Goal: Information Seeking & Learning: Learn about a topic

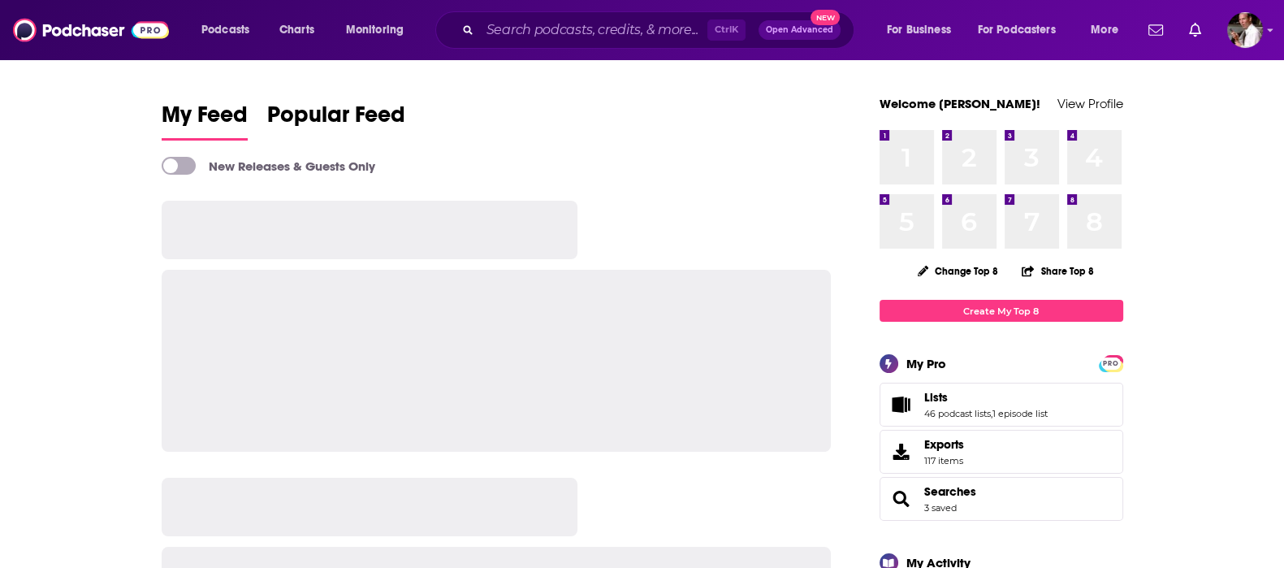
click at [522, 34] on input "Search podcasts, credits, & more..." at bounding box center [593, 30] width 227 height 26
click at [516, 23] on input "Search podcasts, credits, & more..." at bounding box center [593, 30] width 227 height 26
click at [516, 25] on input "Search podcasts, credits, & more..." at bounding box center [593, 30] width 227 height 26
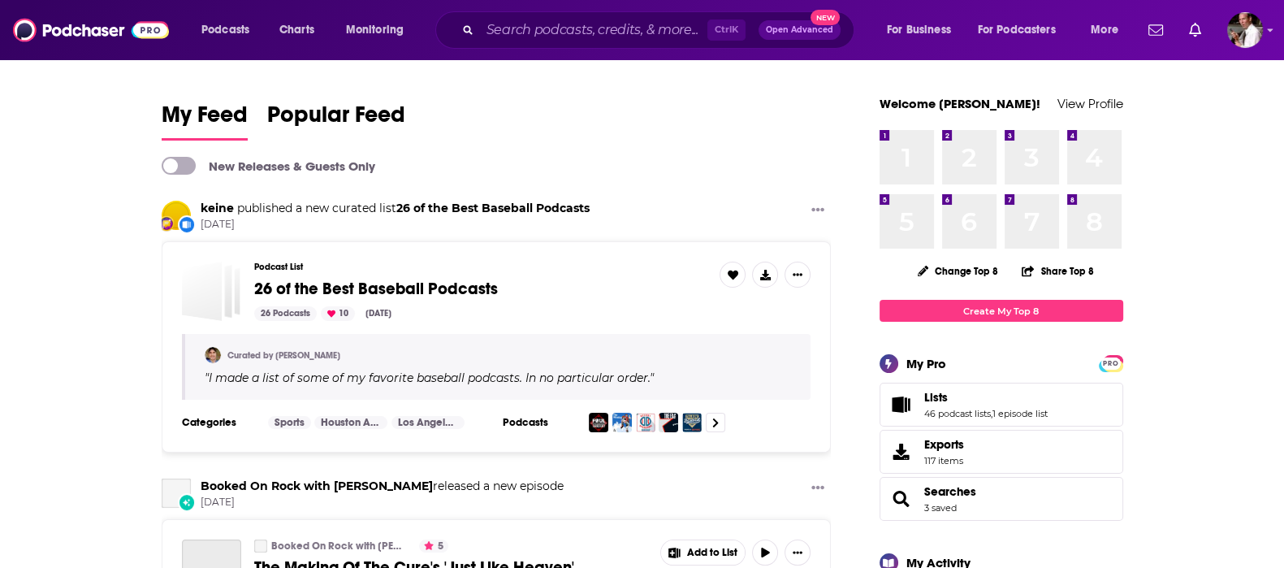
click at [509, 32] on input "Search podcasts, credits, & more..." at bounding box center [593, 30] width 227 height 26
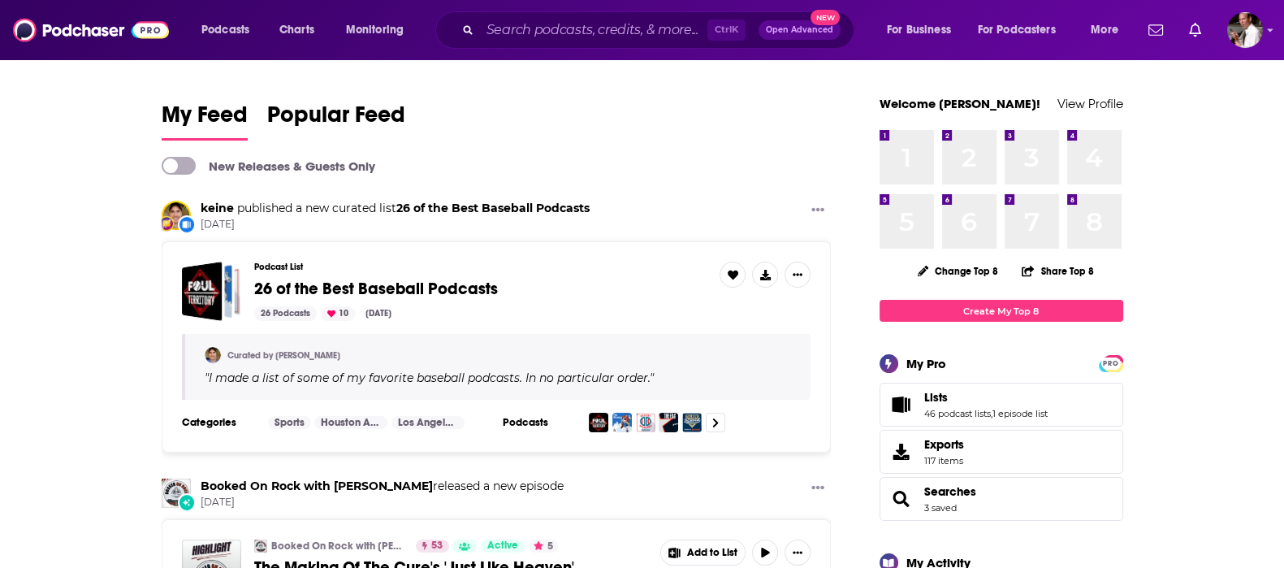
click at [511, 32] on input "Search podcasts, credits, & more..." at bounding box center [593, 30] width 227 height 26
click at [512, 30] on input "Search podcasts, credits, & more..." at bounding box center [593, 30] width 227 height 26
click at [516, 27] on input "Search podcasts, credits, & more..." at bounding box center [593, 30] width 227 height 26
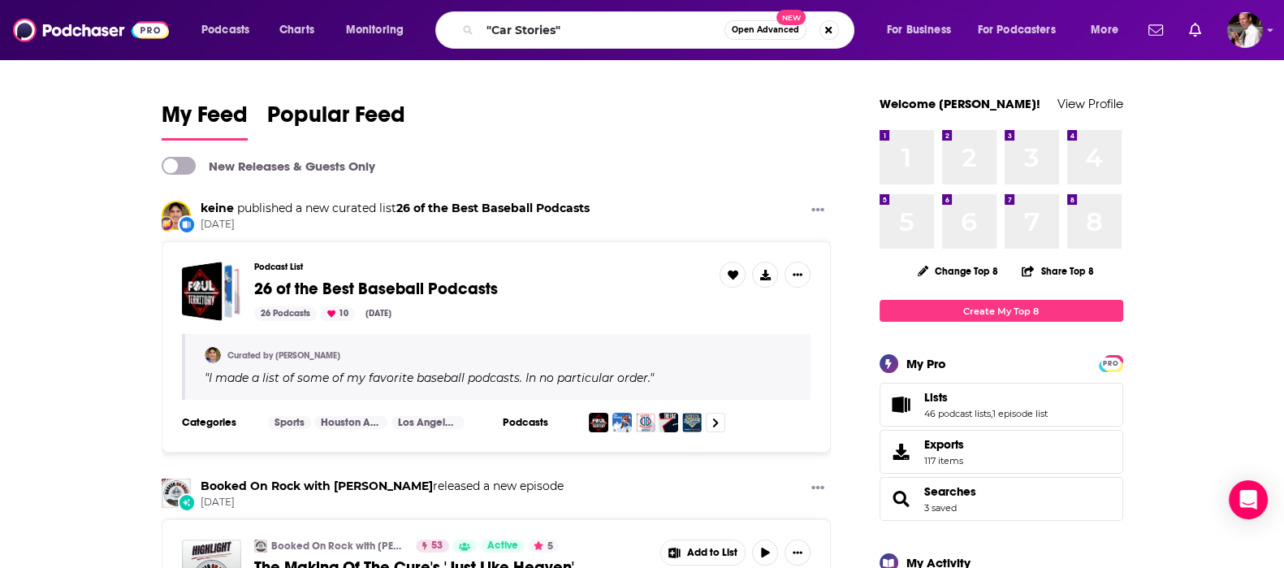
type input ""Car Stories""
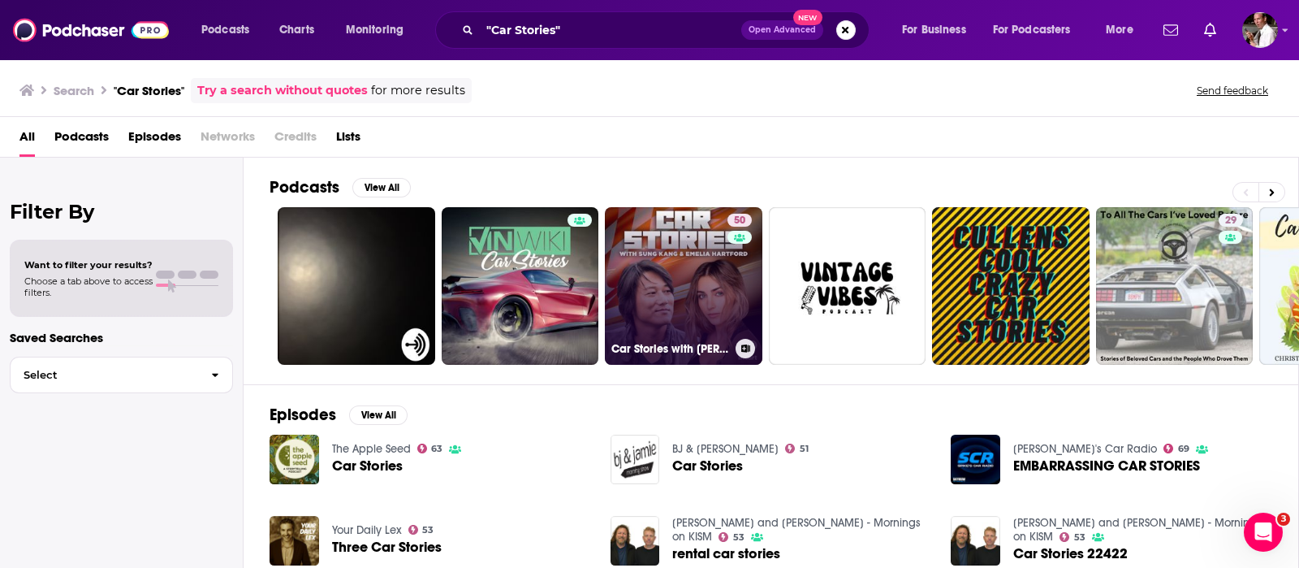
click at [693, 290] on link "50 Car Stories with [PERSON_NAME] and [PERSON_NAME]" at bounding box center [684, 286] width 158 height 158
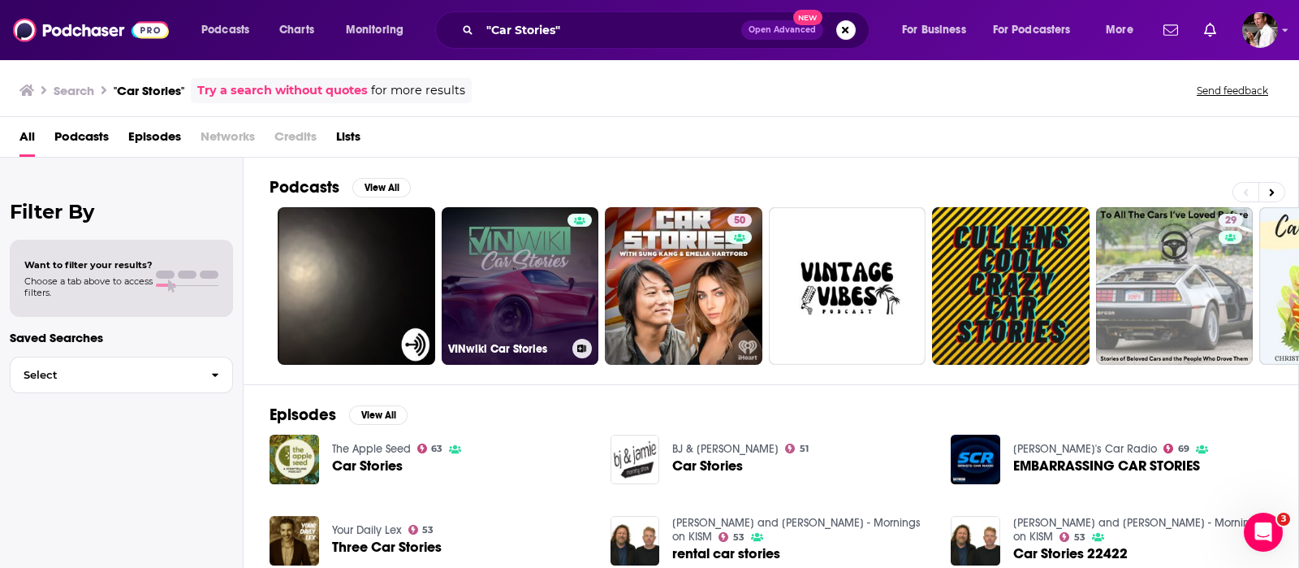
click at [552, 276] on link "VINwiki Car Stories" at bounding box center [521, 286] width 158 height 158
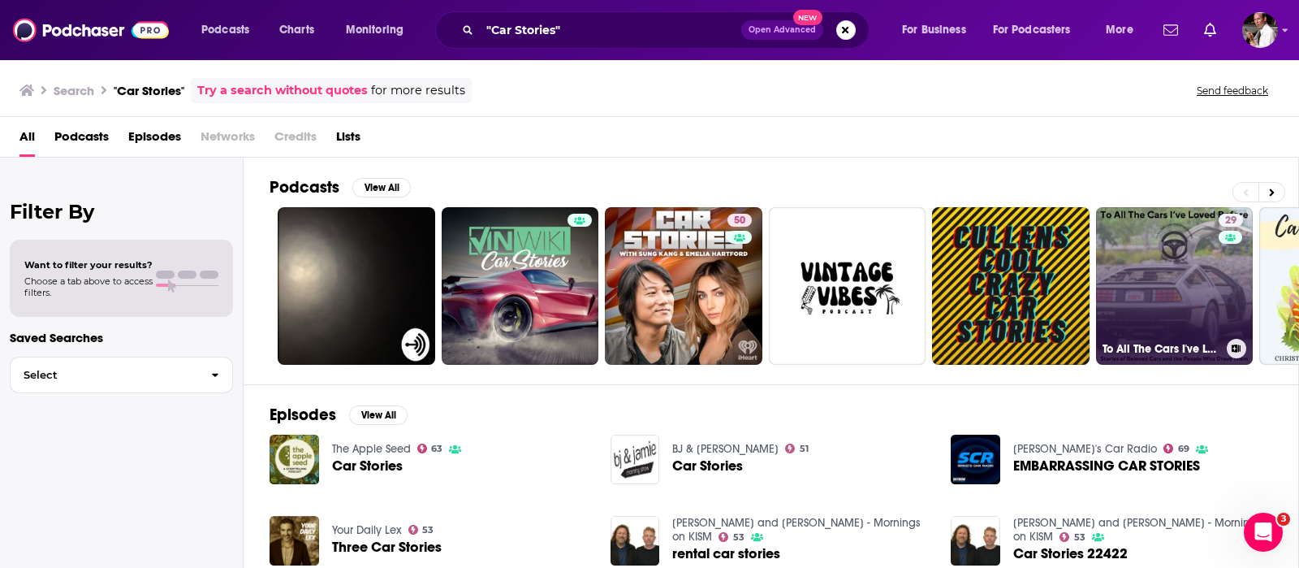
click at [1173, 290] on link "29 To All The Cars I've Loved Before: First Car Stories & Memories" at bounding box center [1175, 286] width 158 height 158
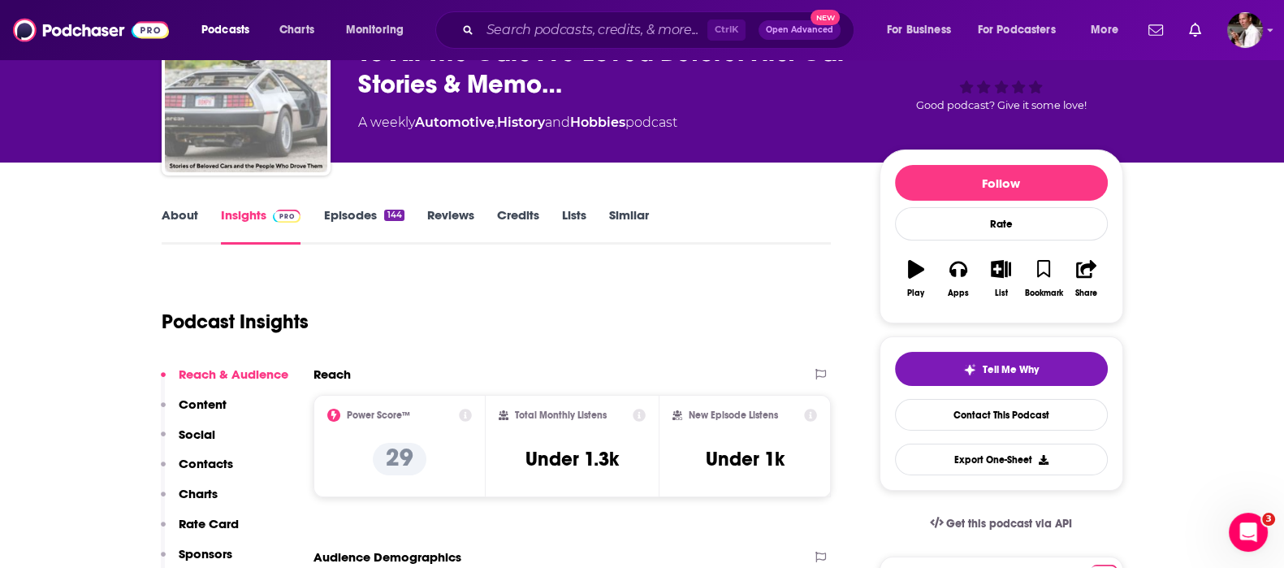
scroll to position [135, 0]
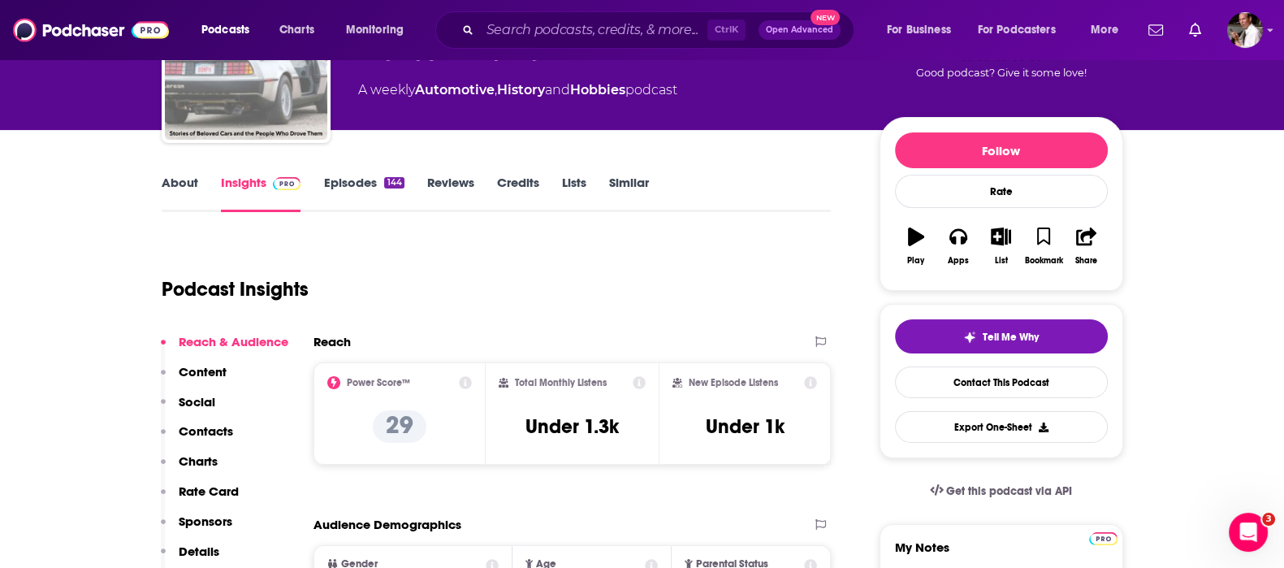
click at [348, 178] on link "Episodes 144" at bounding box center [363, 193] width 80 height 37
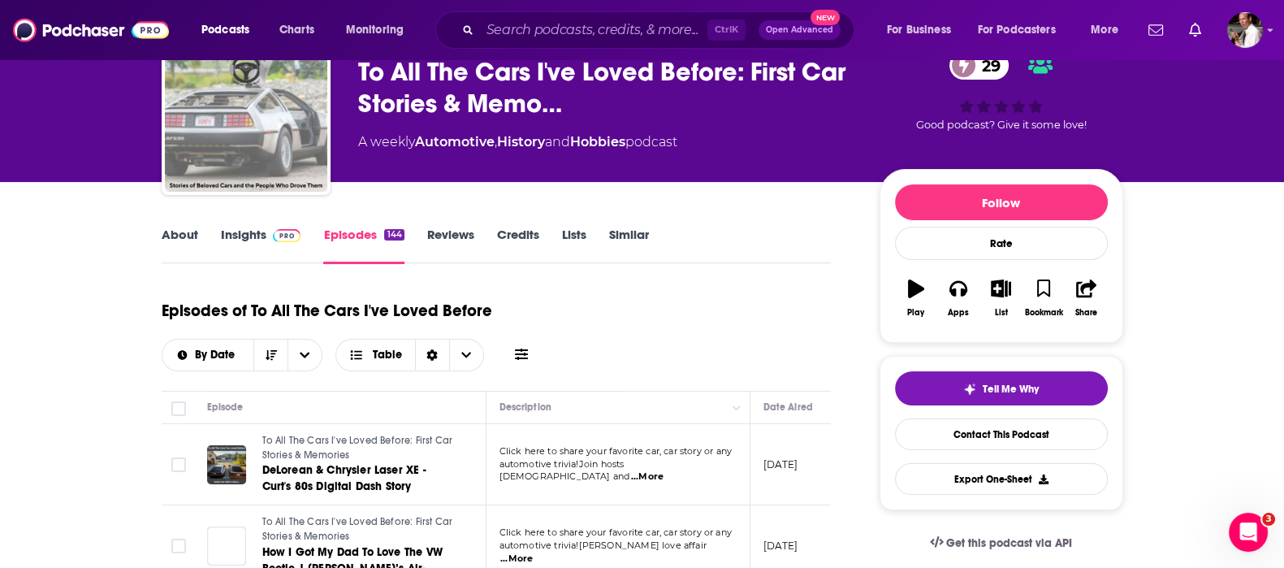
scroll to position [135, 0]
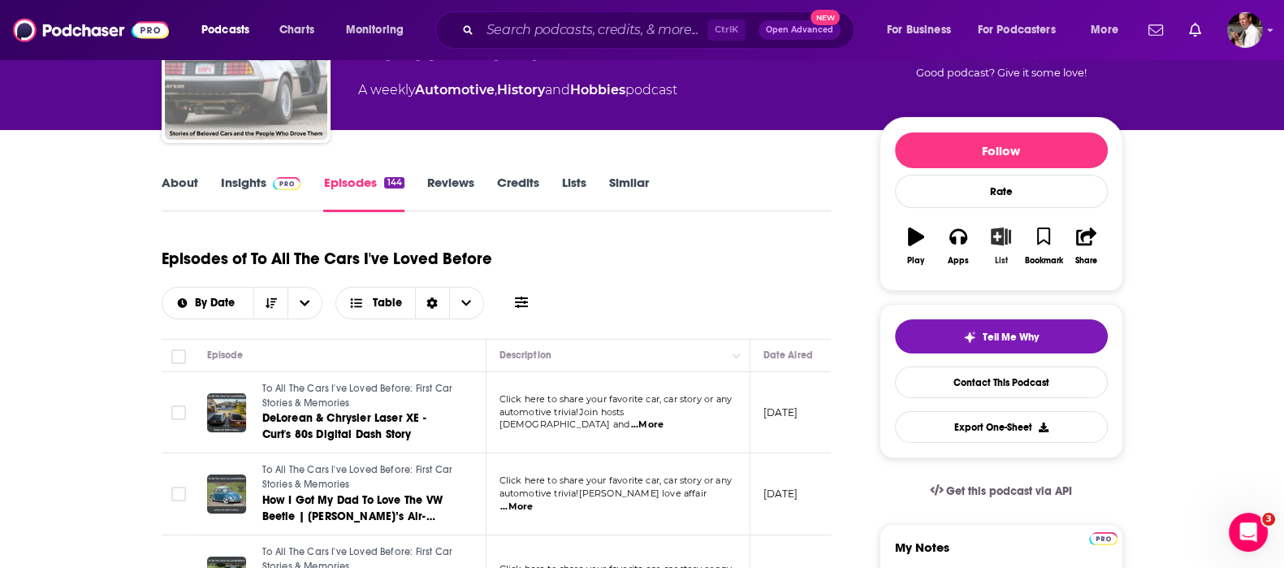
click at [1003, 240] on icon "button" at bounding box center [1001, 236] width 20 height 18
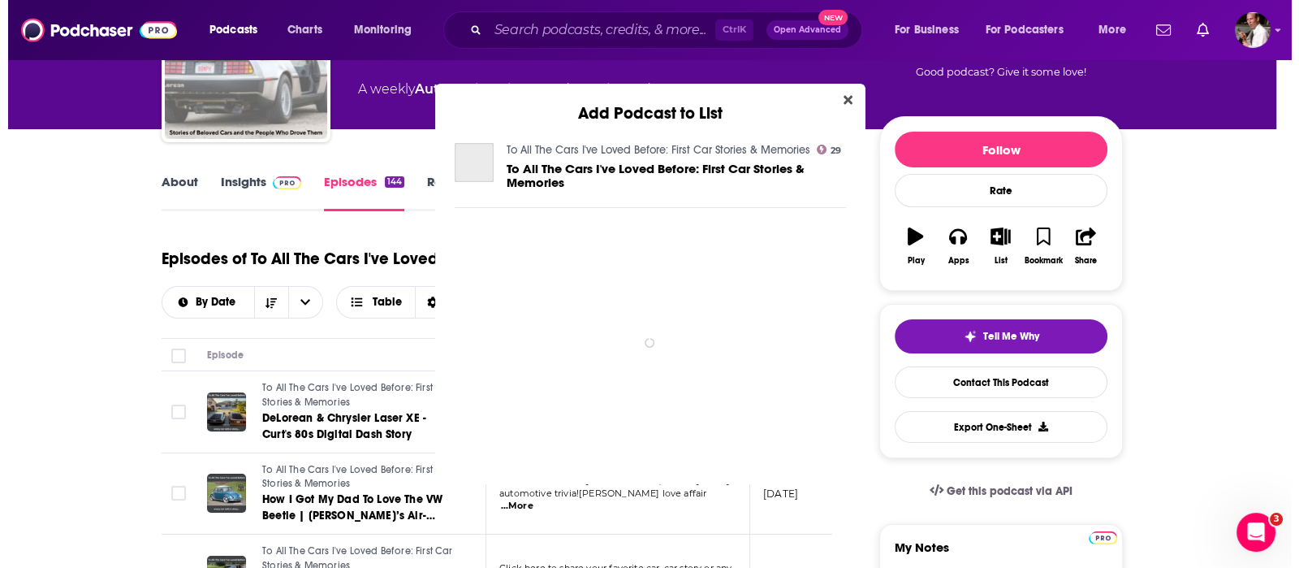
scroll to position [0, 0]
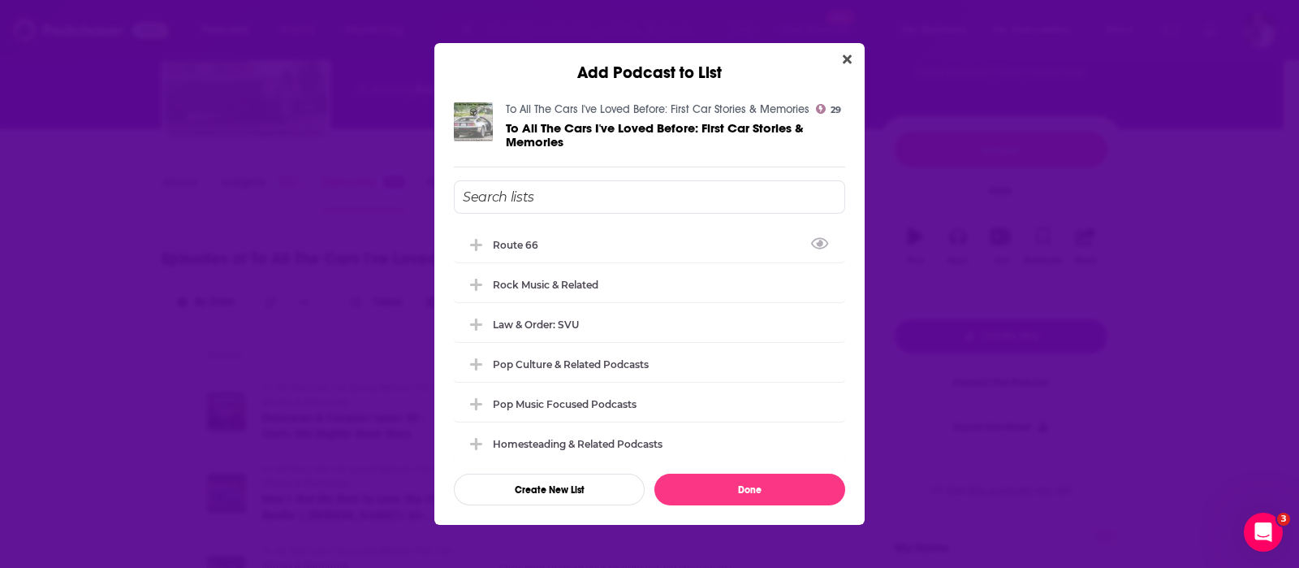
click at [528, 188] on input "Add Podcast To List" at bounding box center [649, 196] width 391 height 33
click at [501, 197] on input "Add Podcast To List" at bounding box center [649, 196] width 391 height 33
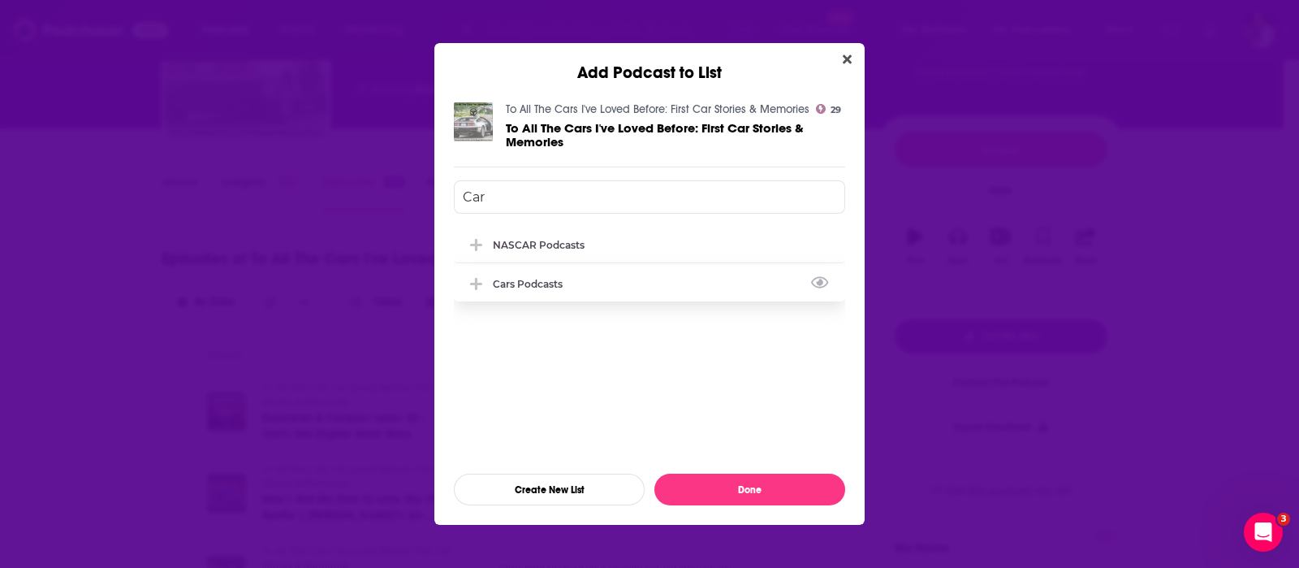
click at [515, 283] on div "Cars Podcasts" at bounding box center [533, 284] width 80 height 12
type input "Car"
click at [727, 497] on button "Done" at bounding box center [749, 489] width 191 height 32
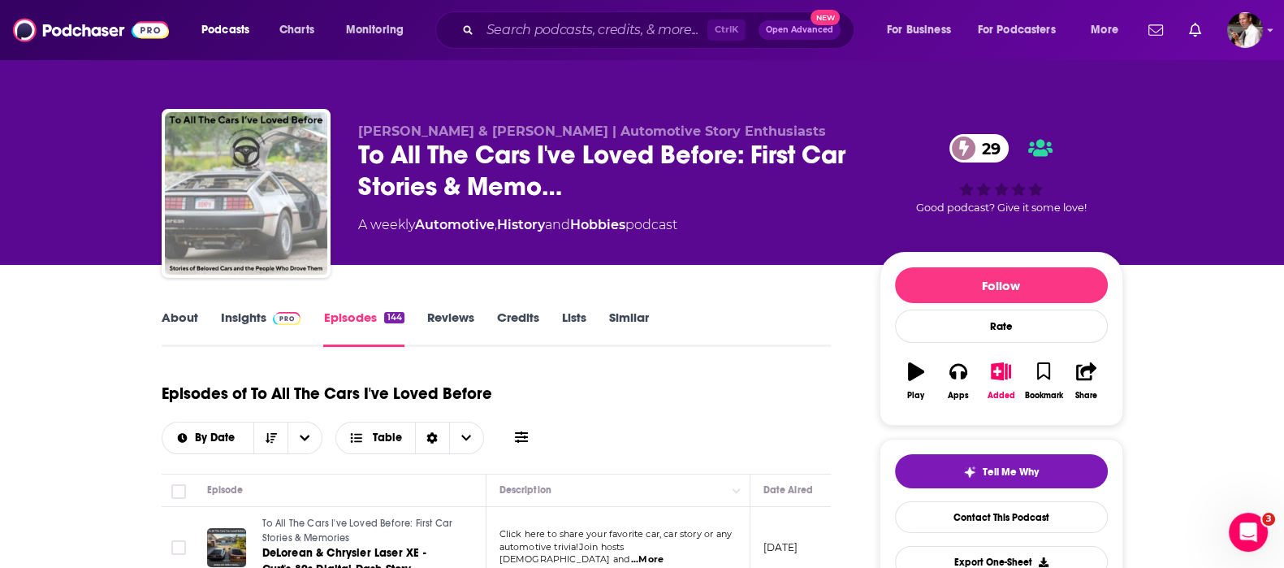
click at [243, 311] on link "Insights" at bounding box center [261, 327] width 80 height 37
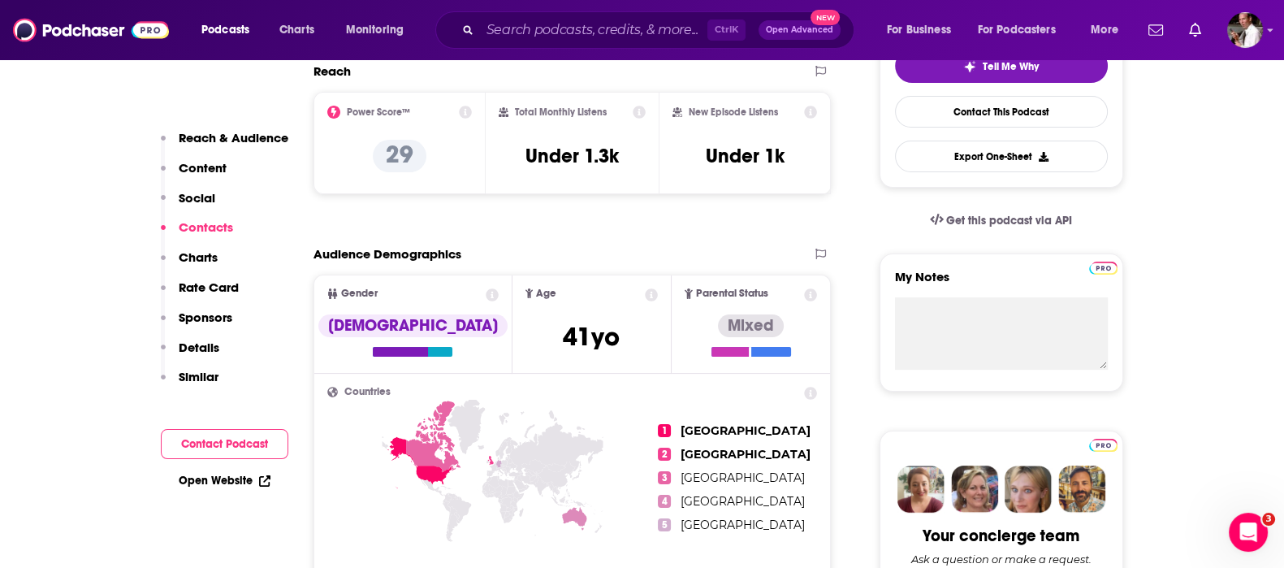
scroll to position [1082, 0]
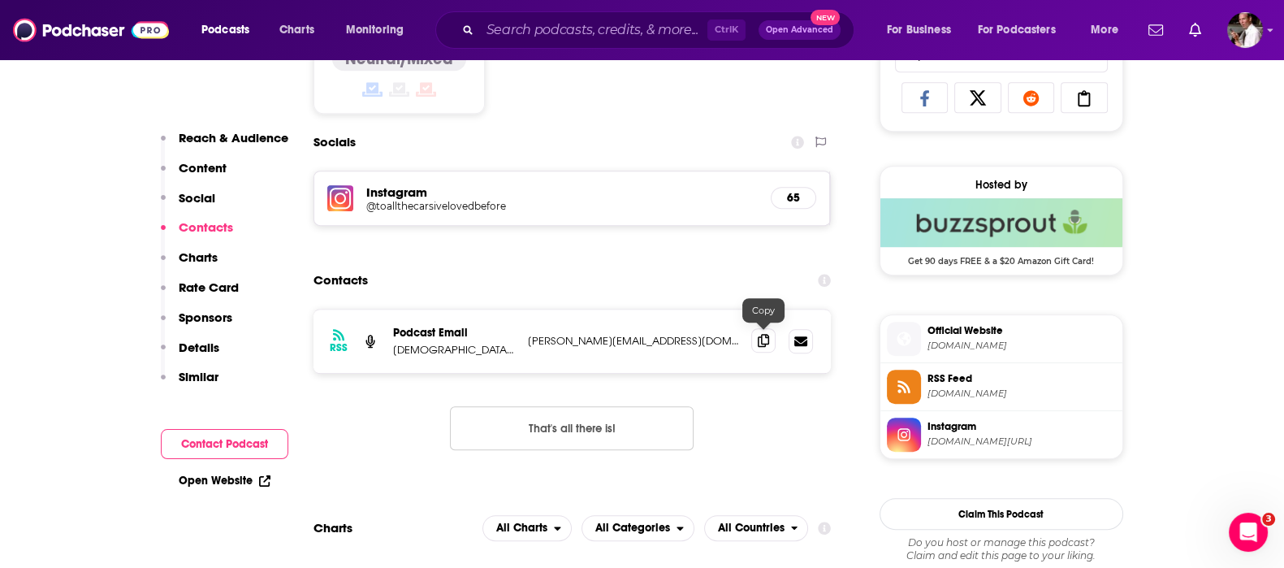
click at [763, 337] on icon at bounding box center [763, 340] width 11 height 13
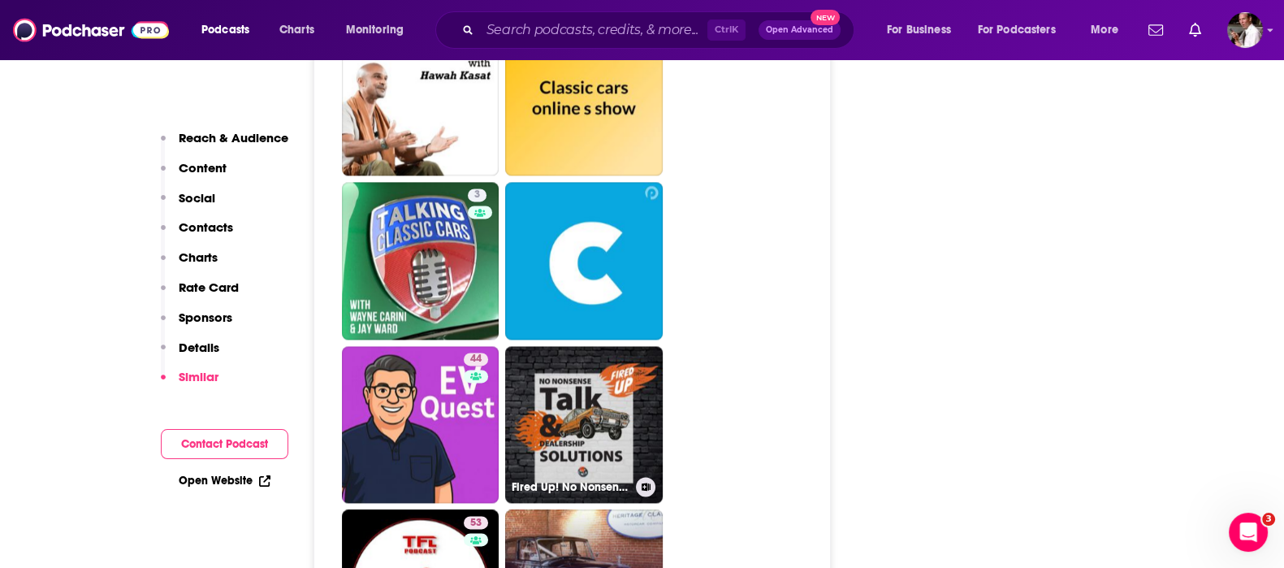
scroll to position [2841, 0]
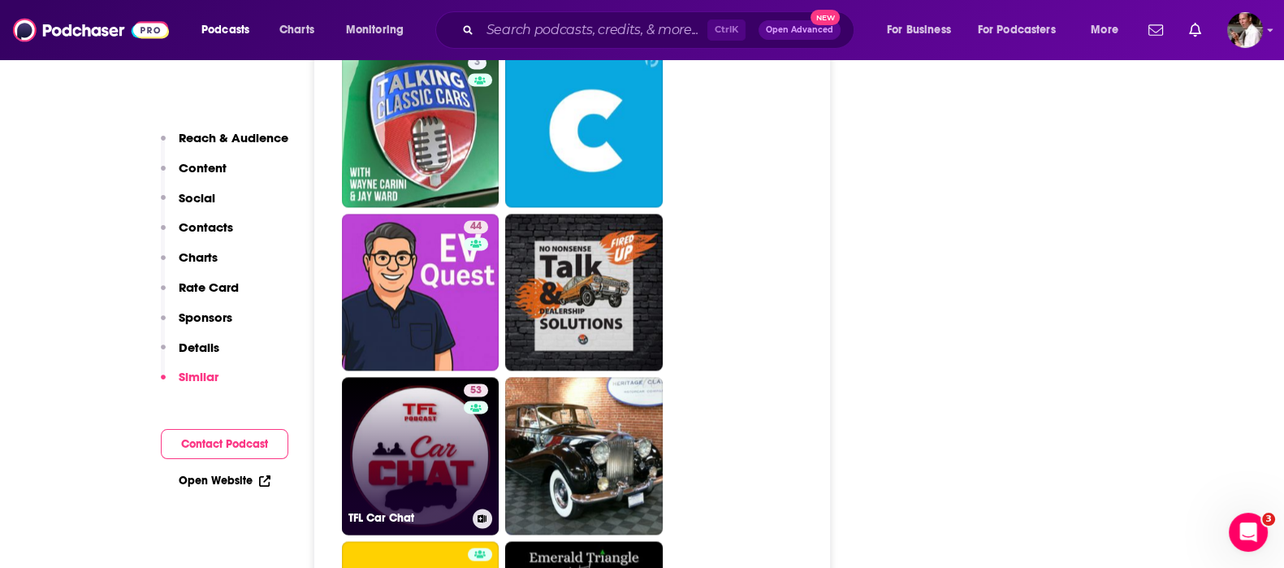
click at [404, 390] on link "53 TFL Car Chat" at bounding box center [421, 456] width 158 height 158
type input "[URL][DOMAIN_NAME]"
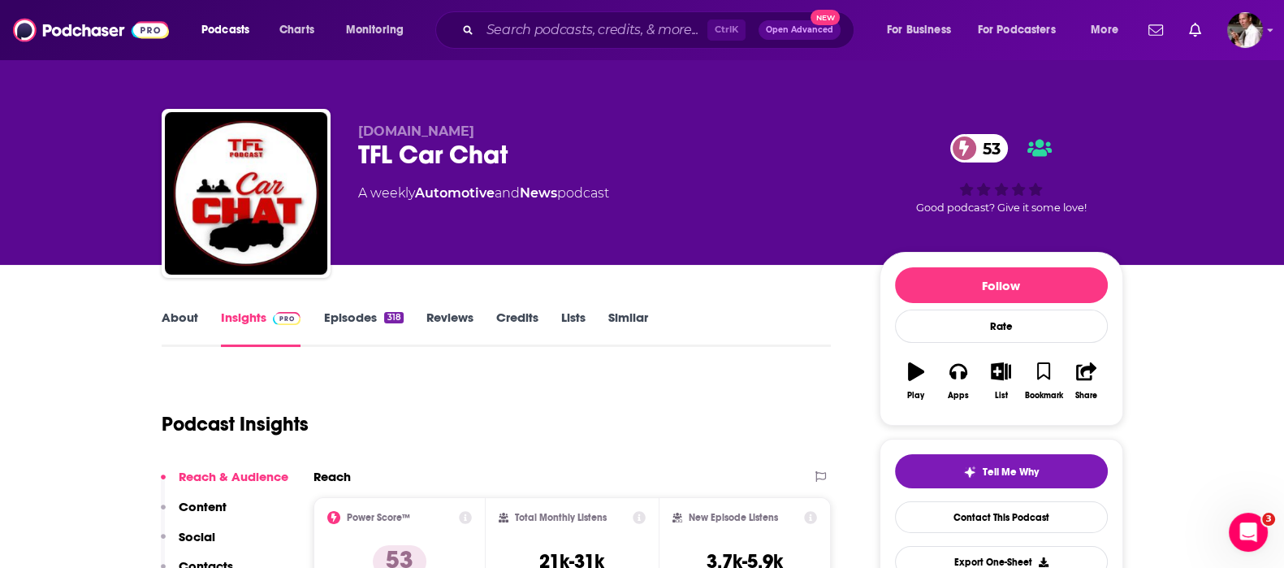
click at [342, 316] on link "Episodes 318" at bounding box center [363, 327] width 80 height 37
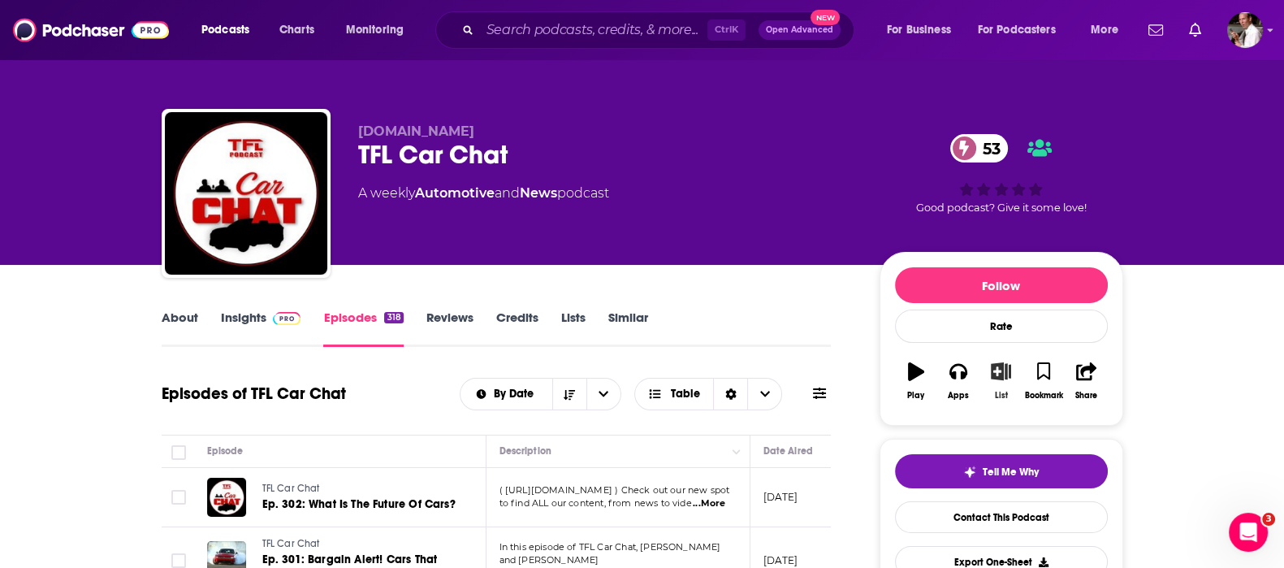
click at [991, 372] on icon "button" at bounding box center [1001, 371] width 20 height 18
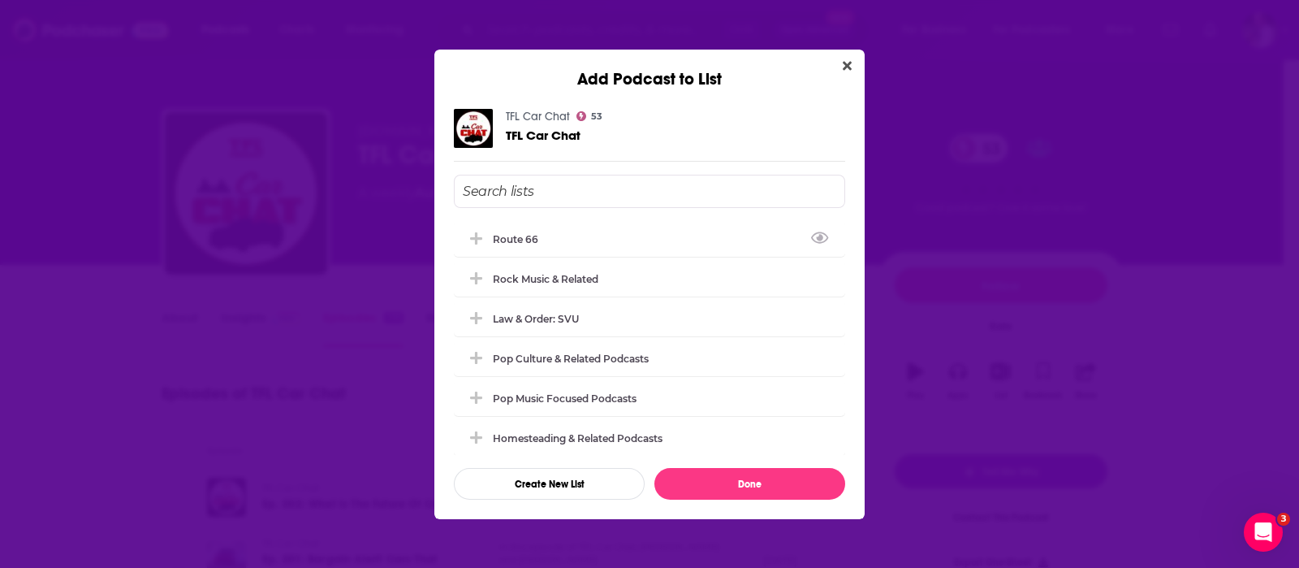
click at [520, 196] on input "Add Podcast To List" at bounding box center [649, 191] width 391 height 33
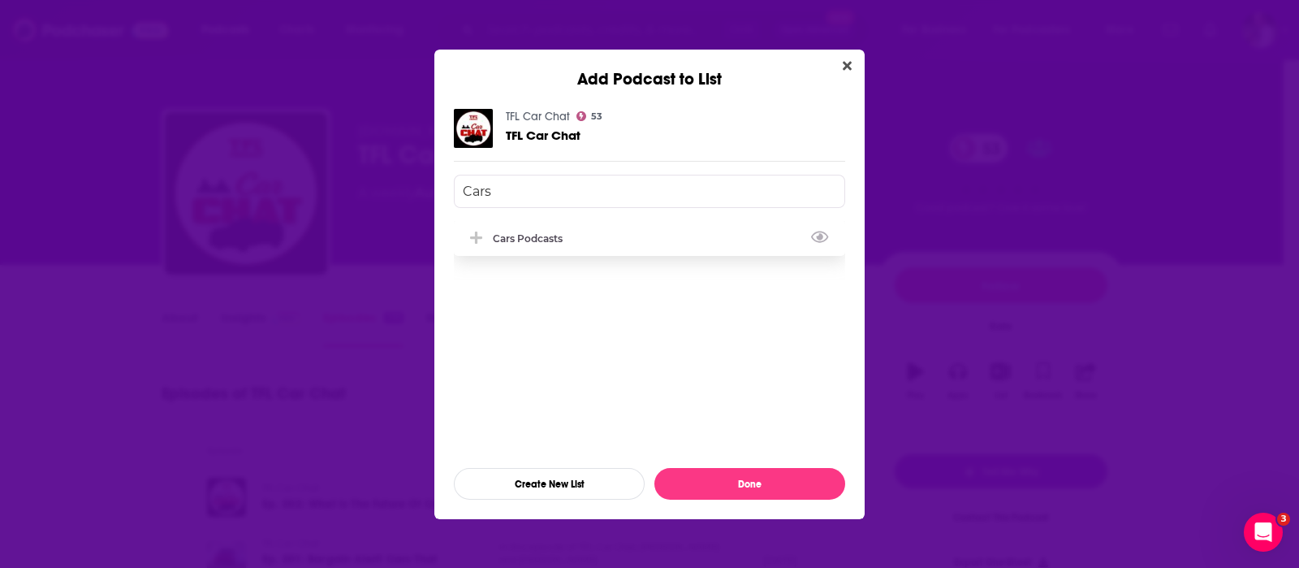
click at [516, 241] on div "Cars Podcasts" at bounding box center [533, 238] width 80 height 12
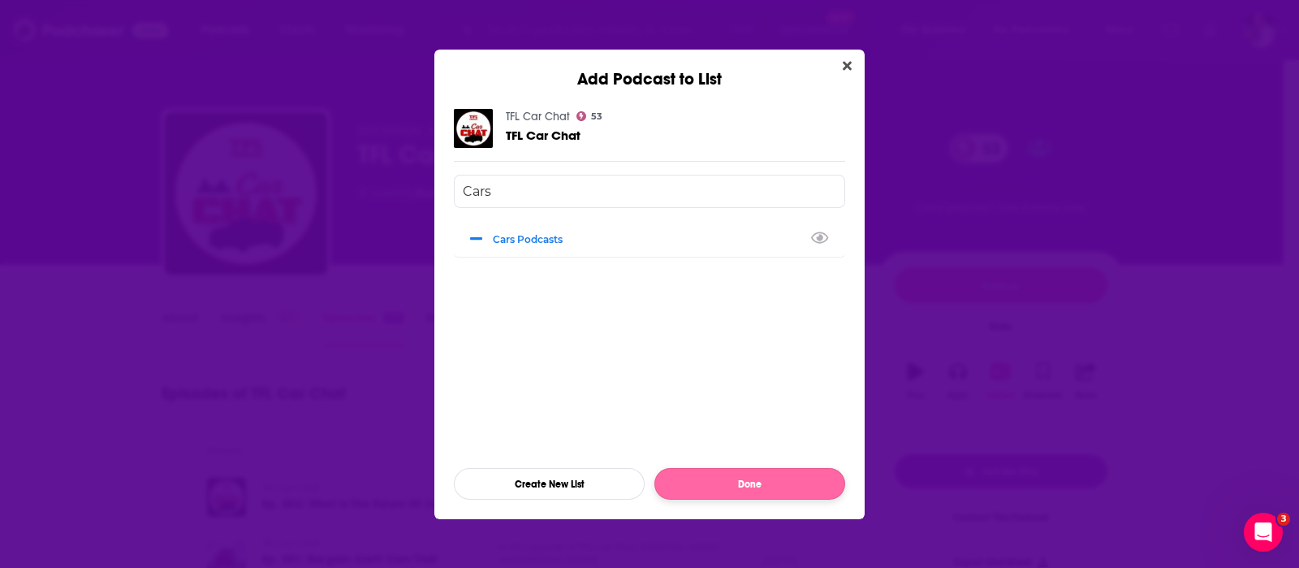
type input "Cars"
click at [730, 482] on button "Done" at bounding box center [749, 484] width 191 height 32
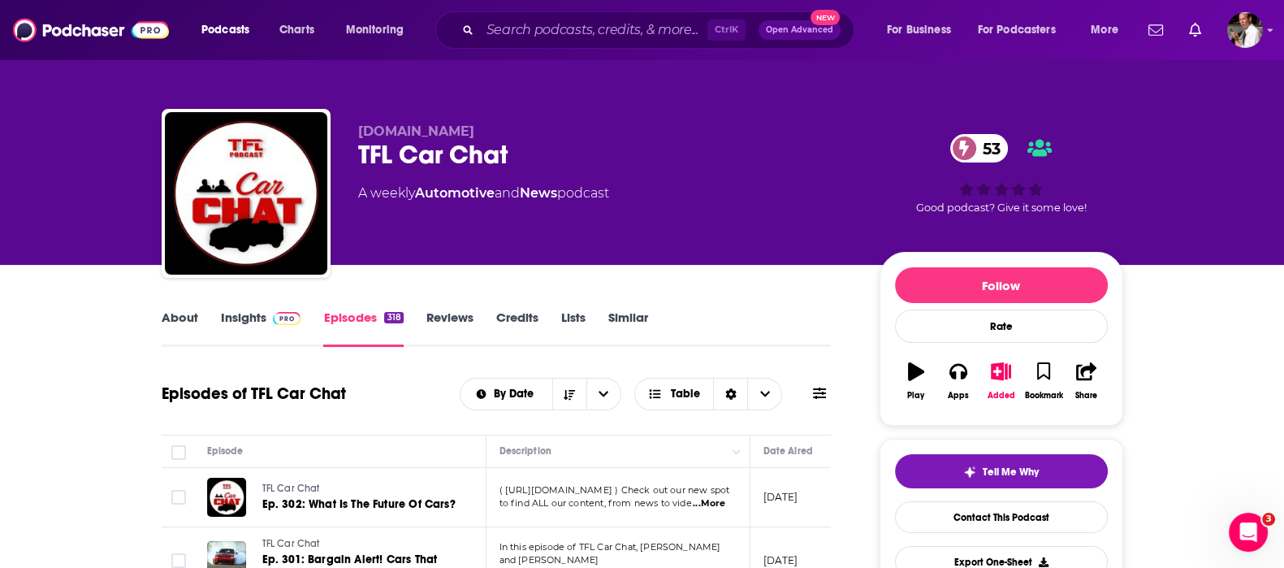
click at [257, 315] on link "Insights" at bounding box center [261, 327] width 80 height 37
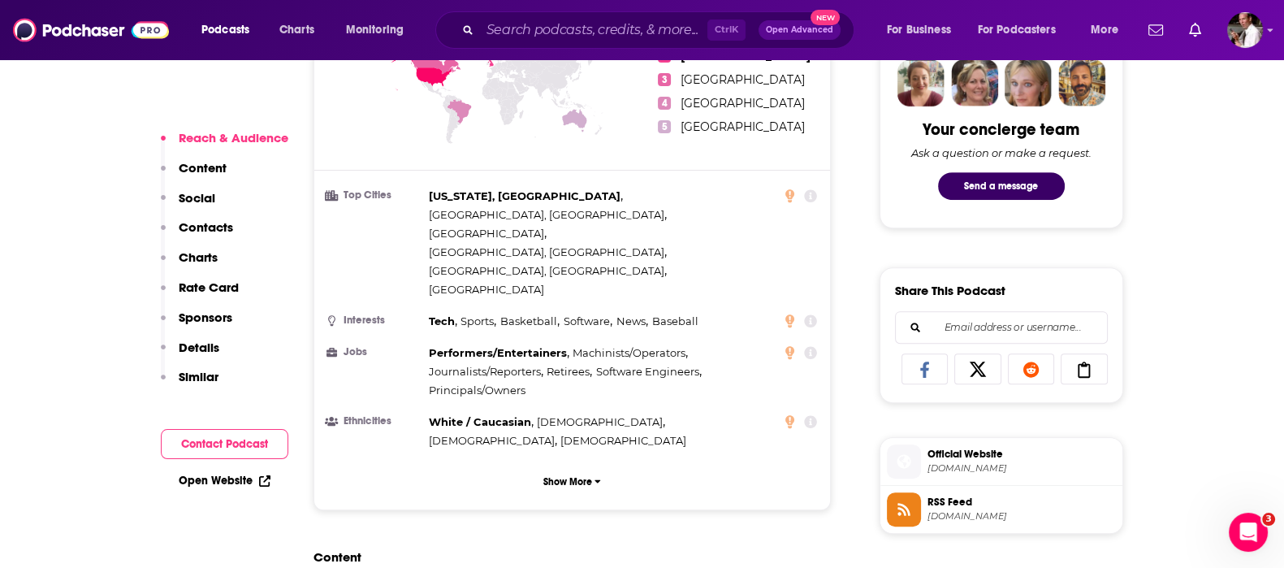
scroll to position [1082, 0]
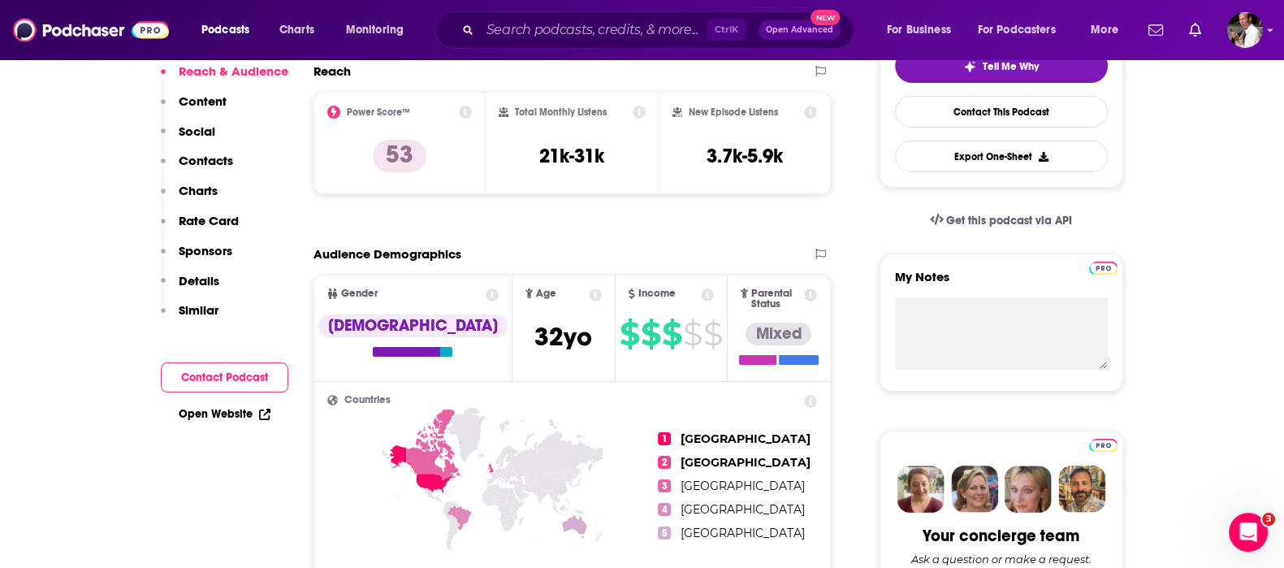
scroll to position [0, 0]
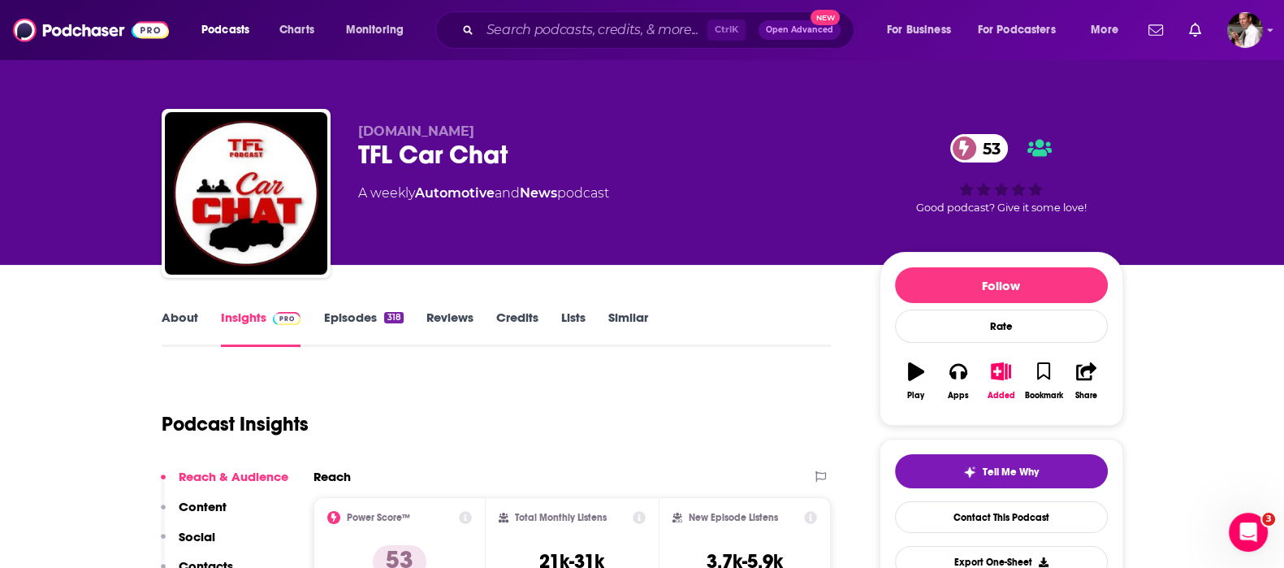
click at [170, 308] on div "About Insights Episodes 318 Reviews Credits Lists Similar" at bounding box center [497, 327] width 670 height 40
click at [179, 319] on link "About" at bounding box center [180, 327] width 37 height 37
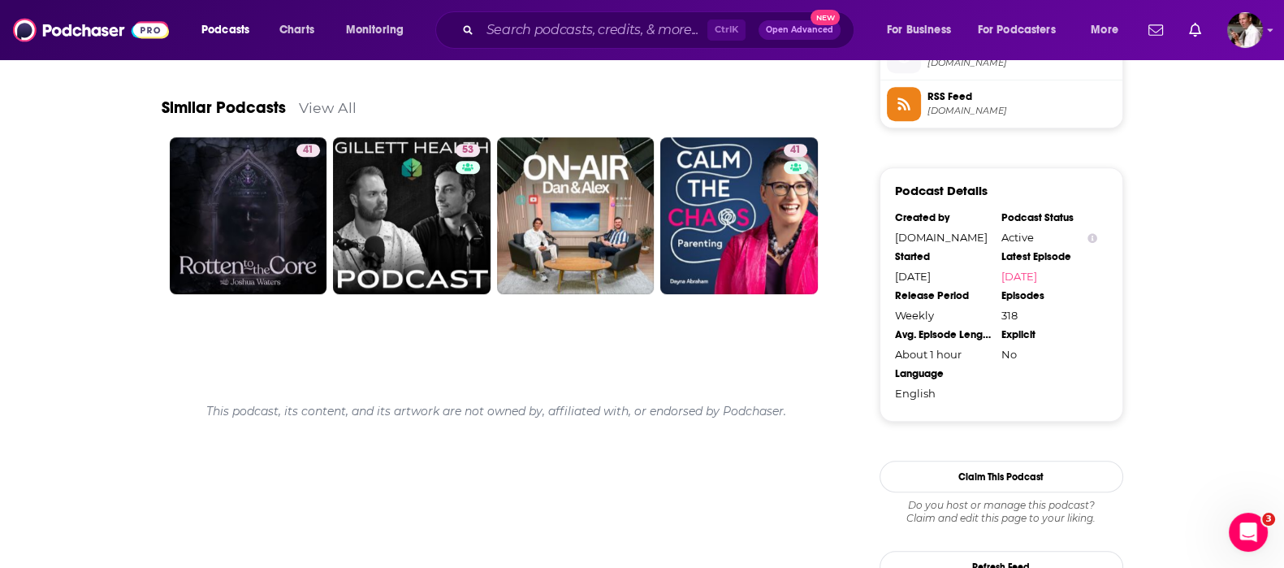
scroll to position [1081, 0]
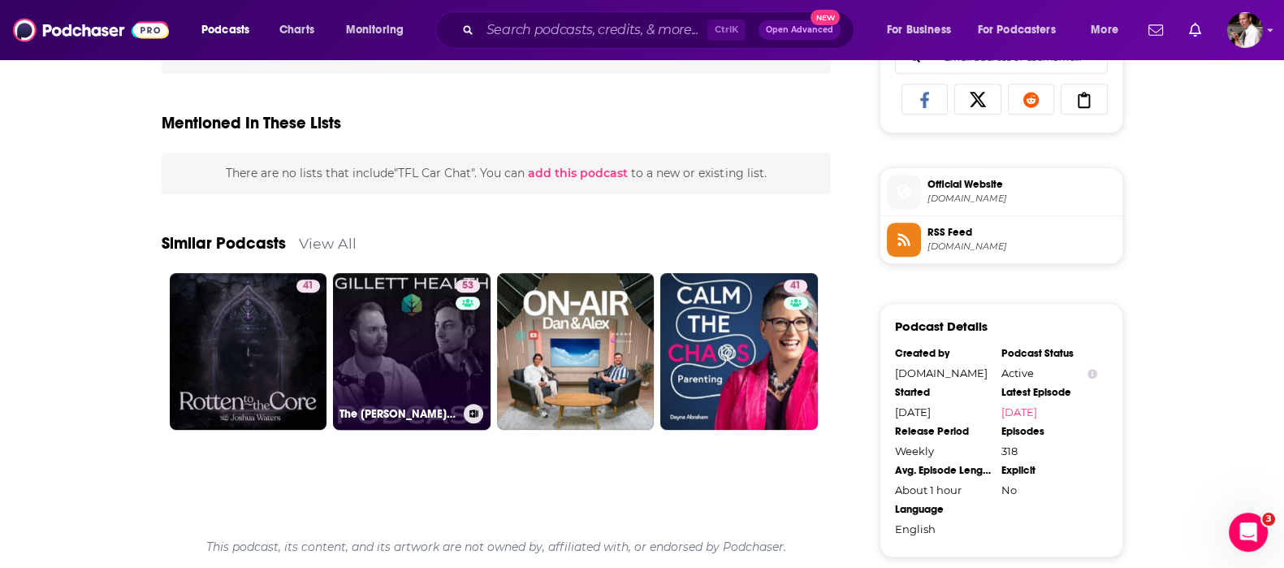
click at [390, 360] on link "53 The [PERSON_NAME] Health Podcast" at bounding box center [412, 352] width 158 height 158
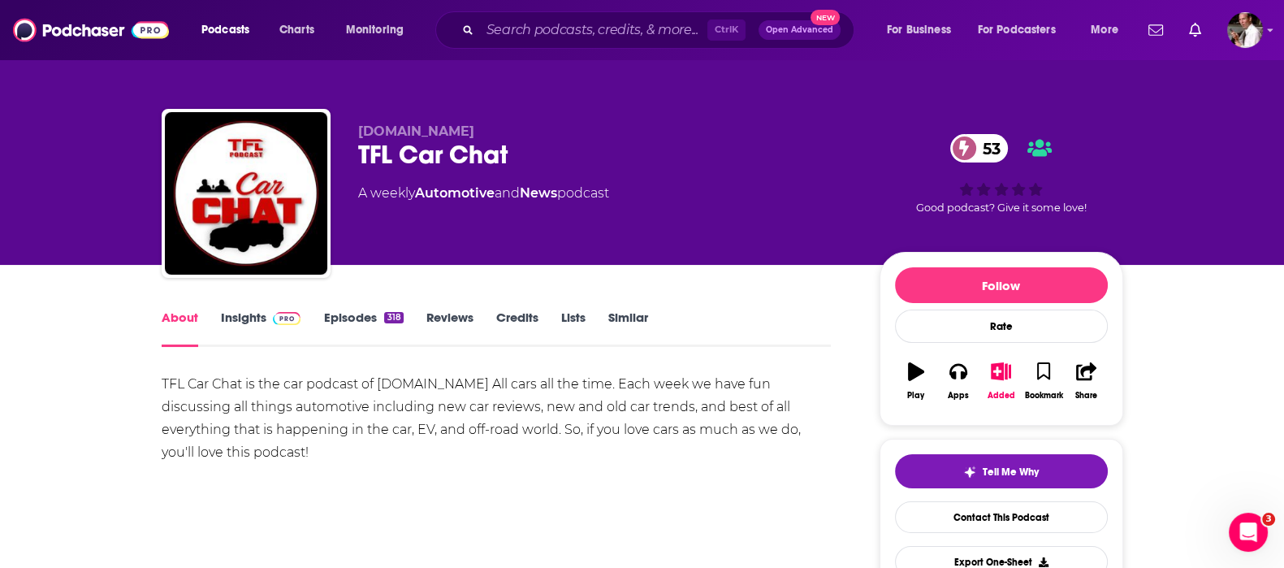
click at [258, 317] on link "Insights" at bounding box center [261, 327] width 80 height 37
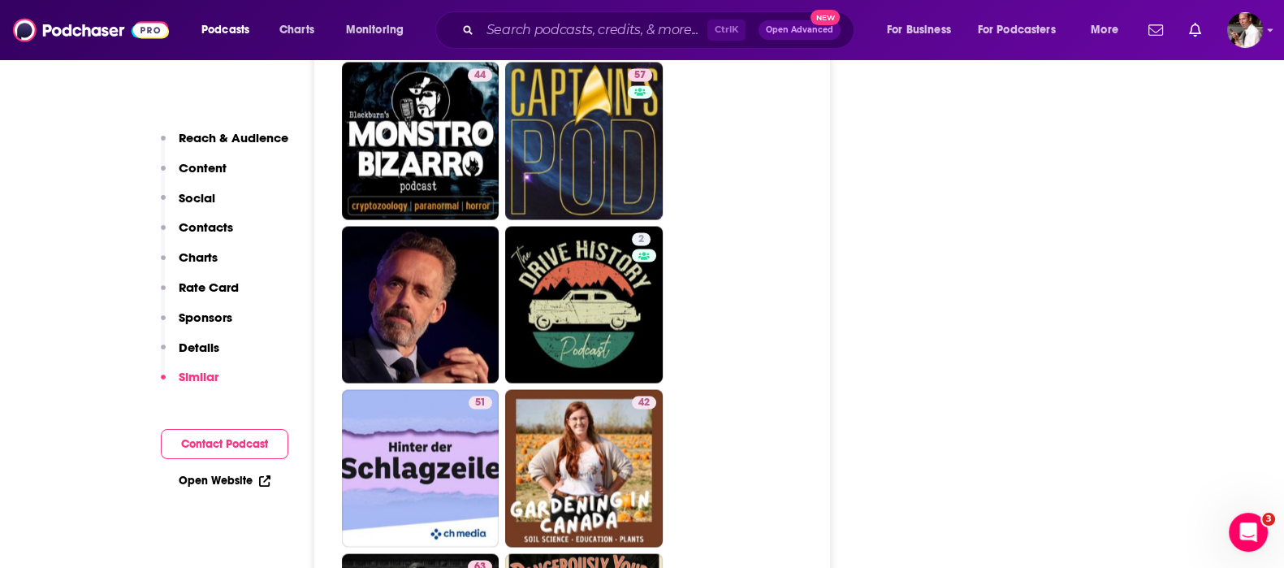
scroll to position [3788, 0]
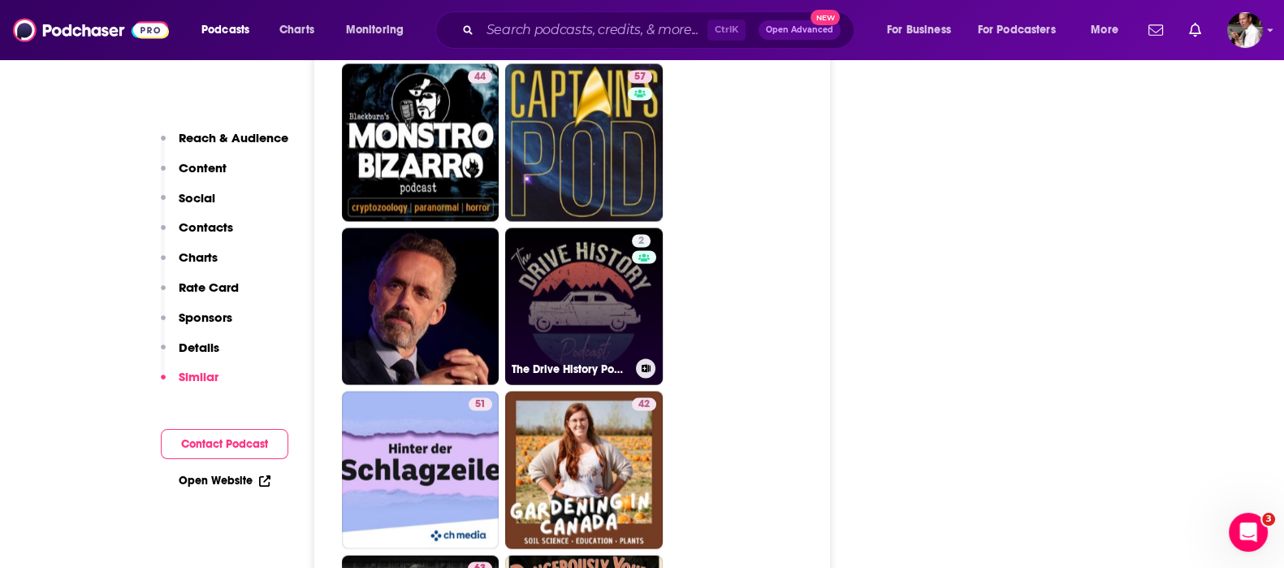
click at [568, 227] on link "2 The Drive History Podcast" at bounding box center [584, 306] width 158 height 158
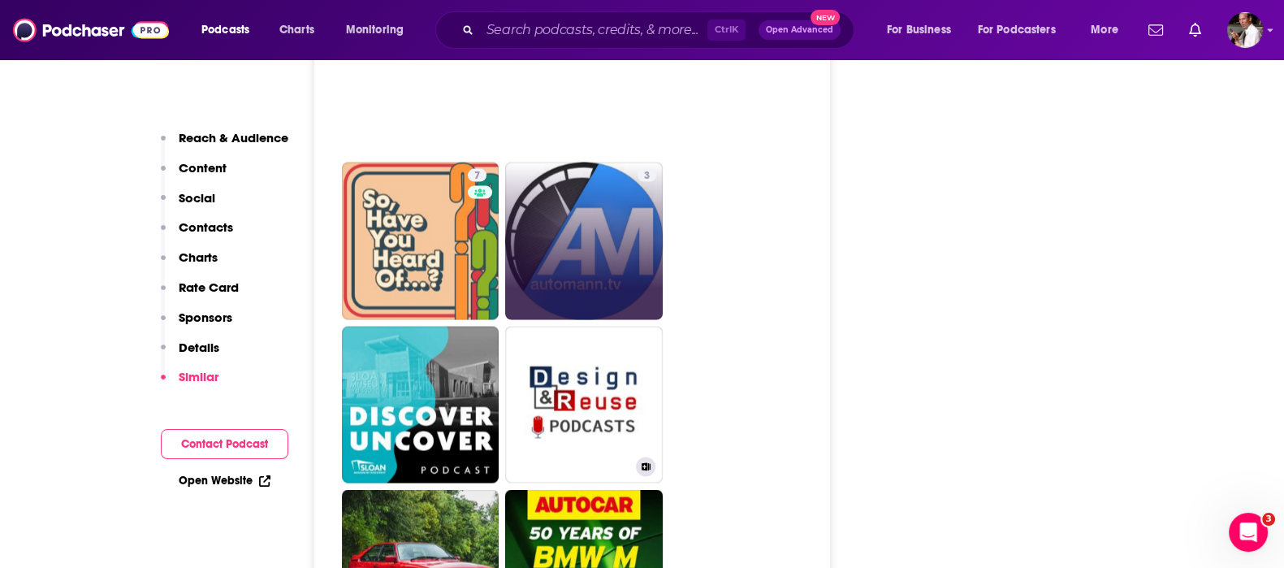
scroll to position [4060, 0]
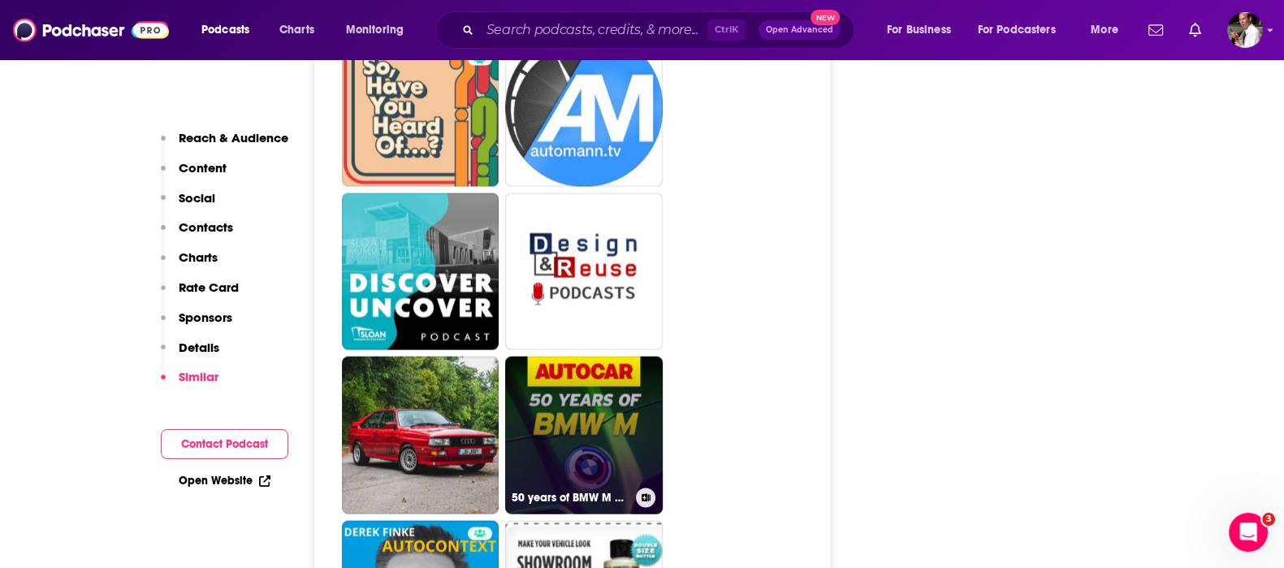
click at [580, 412] on link "50 years of BMW M cars" at bounding box center [584, 435] width 158 height 158
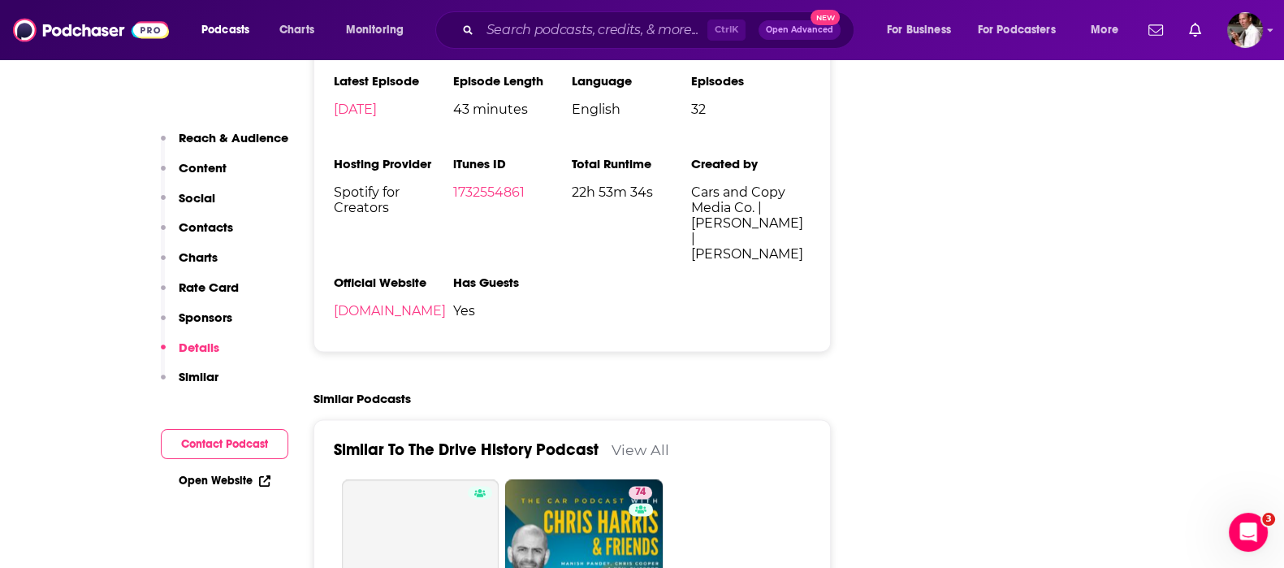
scroll to position [2841, 0]
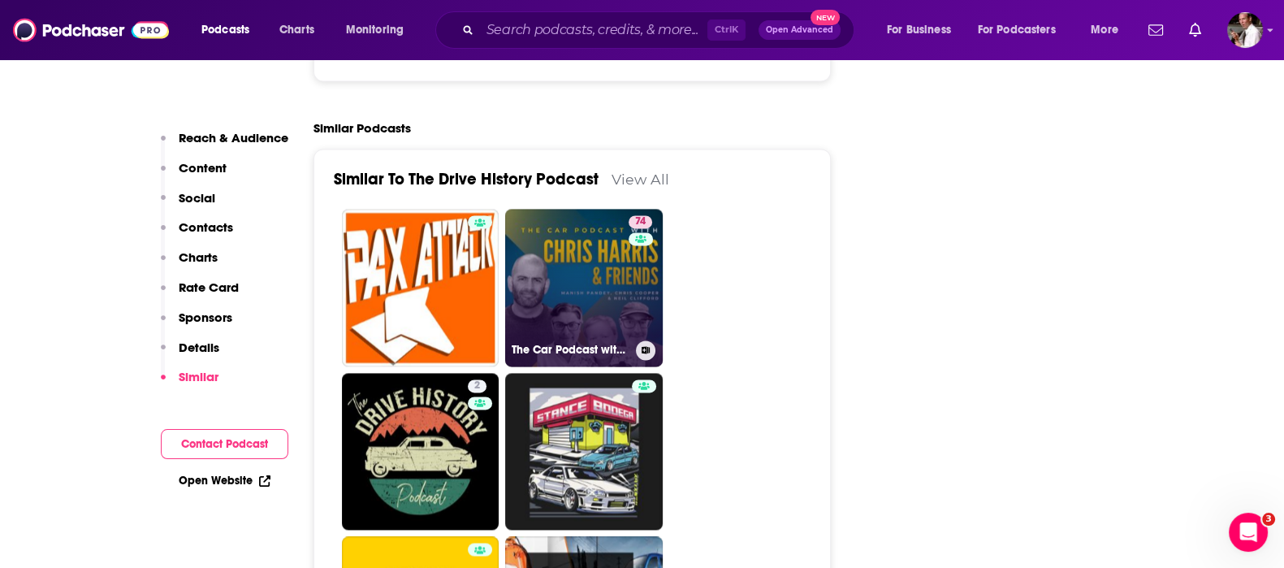
click at [608, 278] on link "74 The Car Podcast with [PERSON_NAME] & Friends" at bounding box center [584, 288] width 158 height 158
type input "[URL][DOMAIN_NAME][PERSON_NAME]"
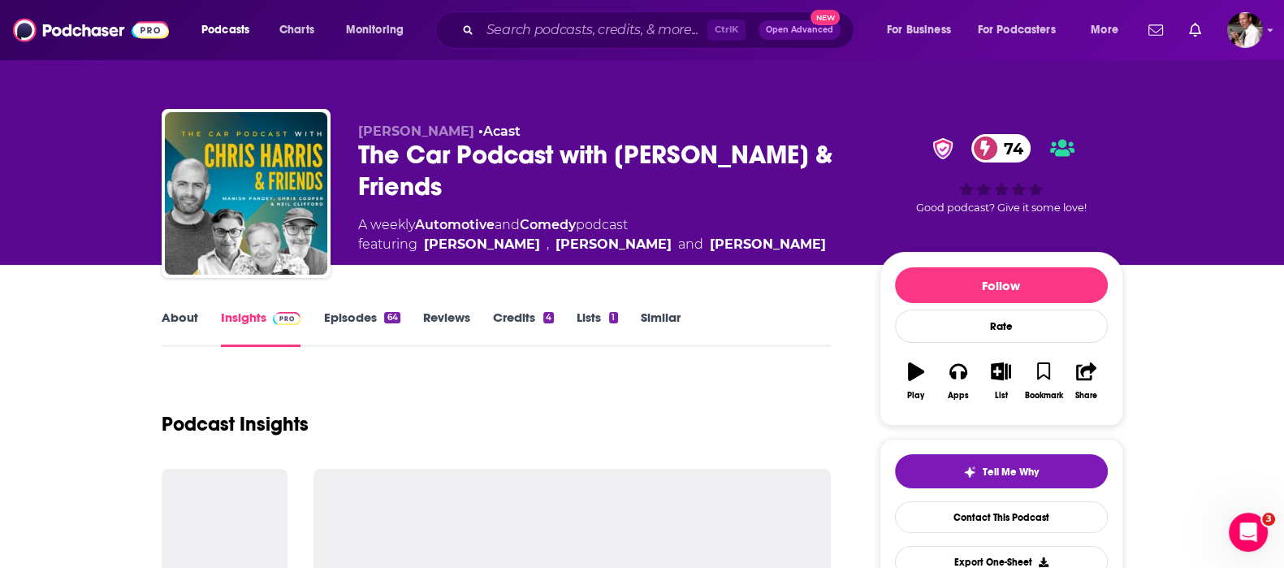
click at [369, 317] on link "Episodes 64" at bounding box center [361, 327] width 76 height 37
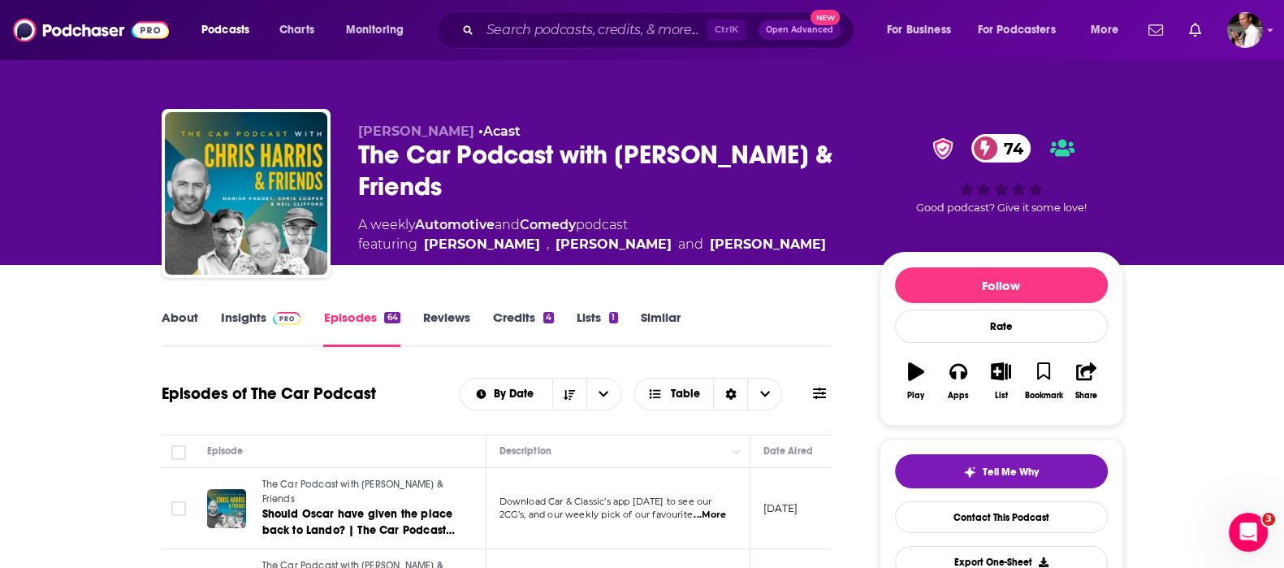
click at [235, 313] on link "Insights" at bounding box center [261, 327] width 80 height 37
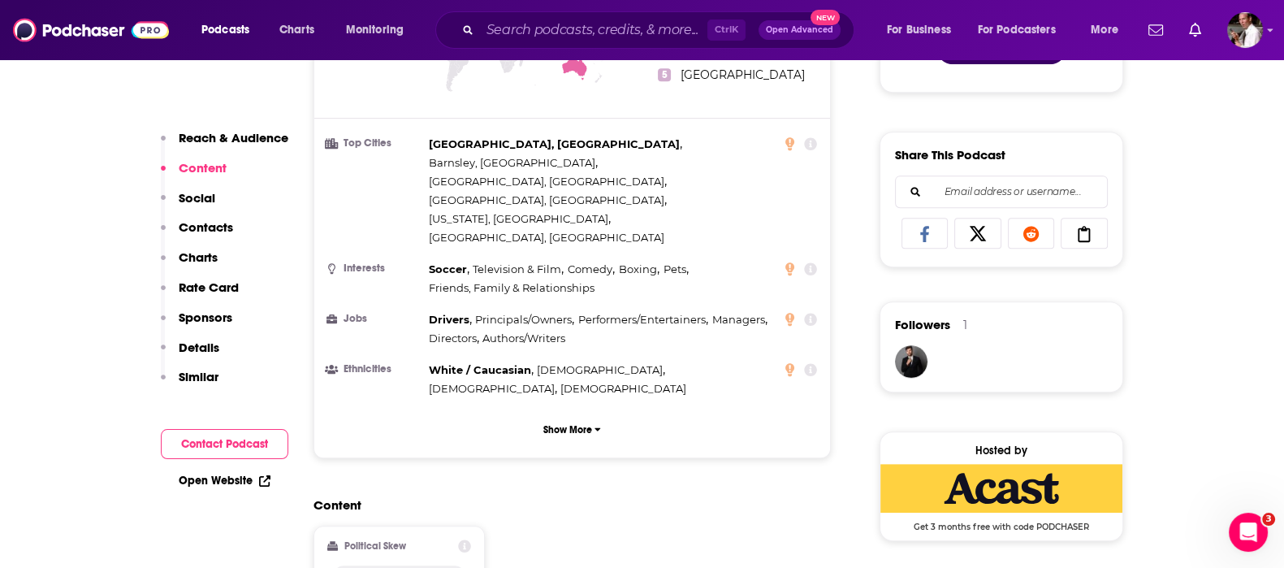
scroll to position [1218, 0]
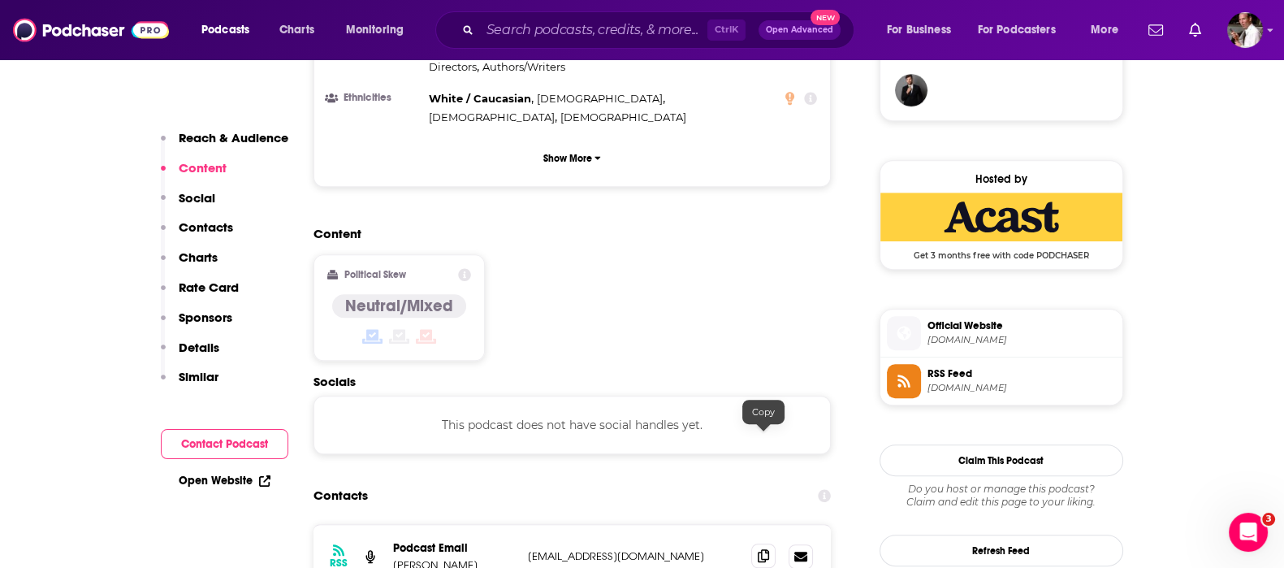
click at [756, 543] on span at bounding box center [763, 555] width 24 height 24
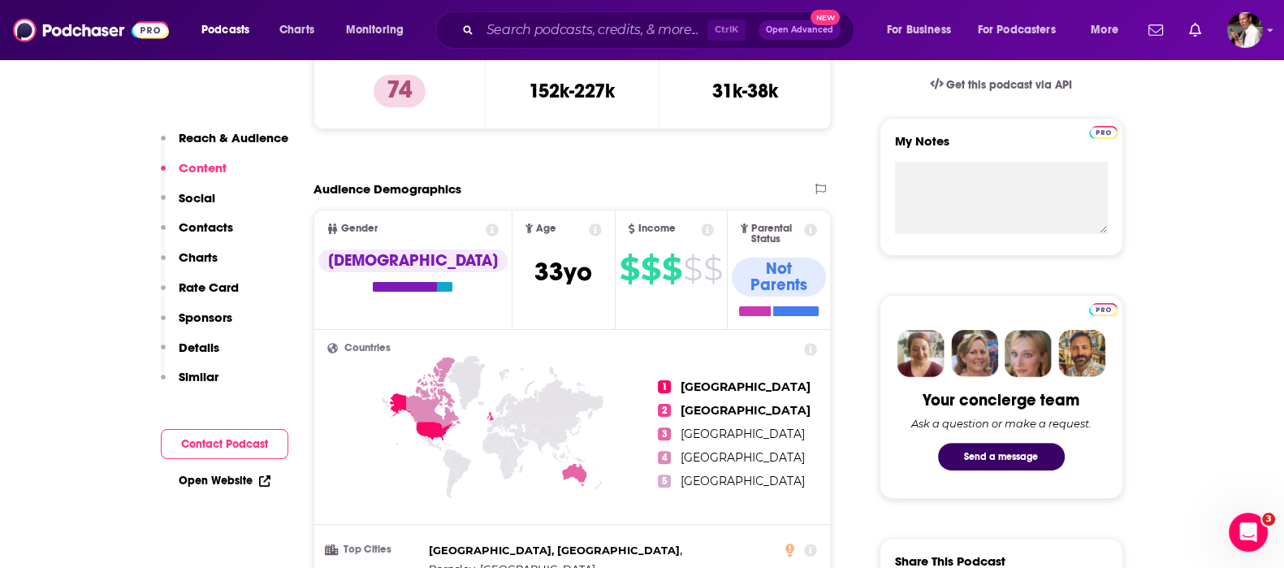
scroll to position [270, 0]
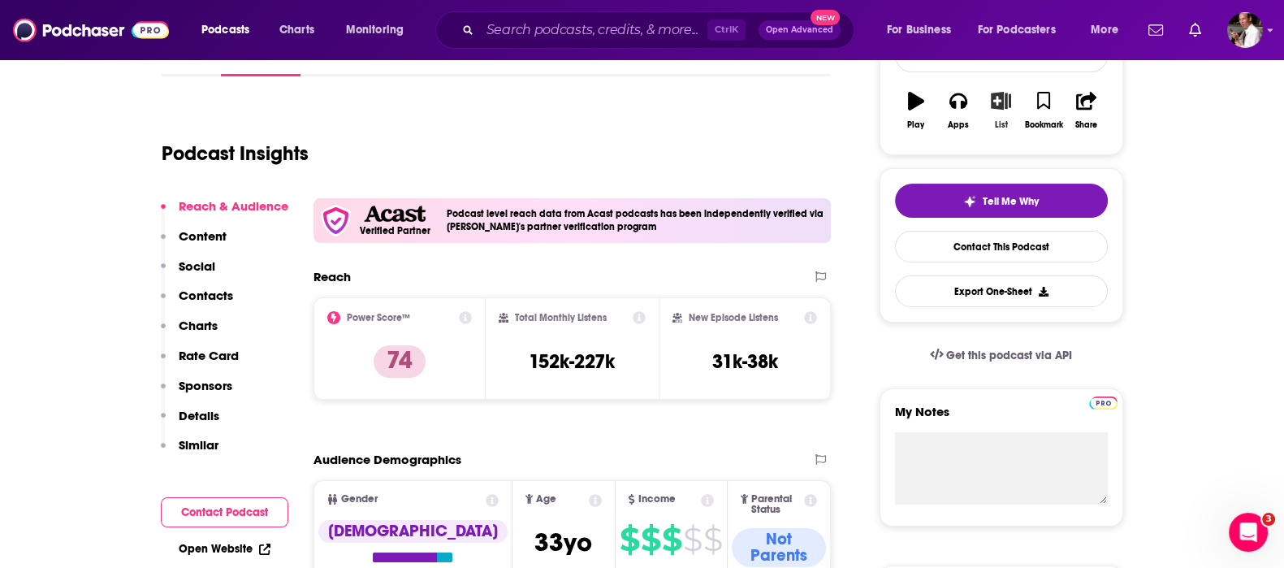
click at [1000, 107] on icon "button" at bounding box center [1001, 101] width 20 height 18
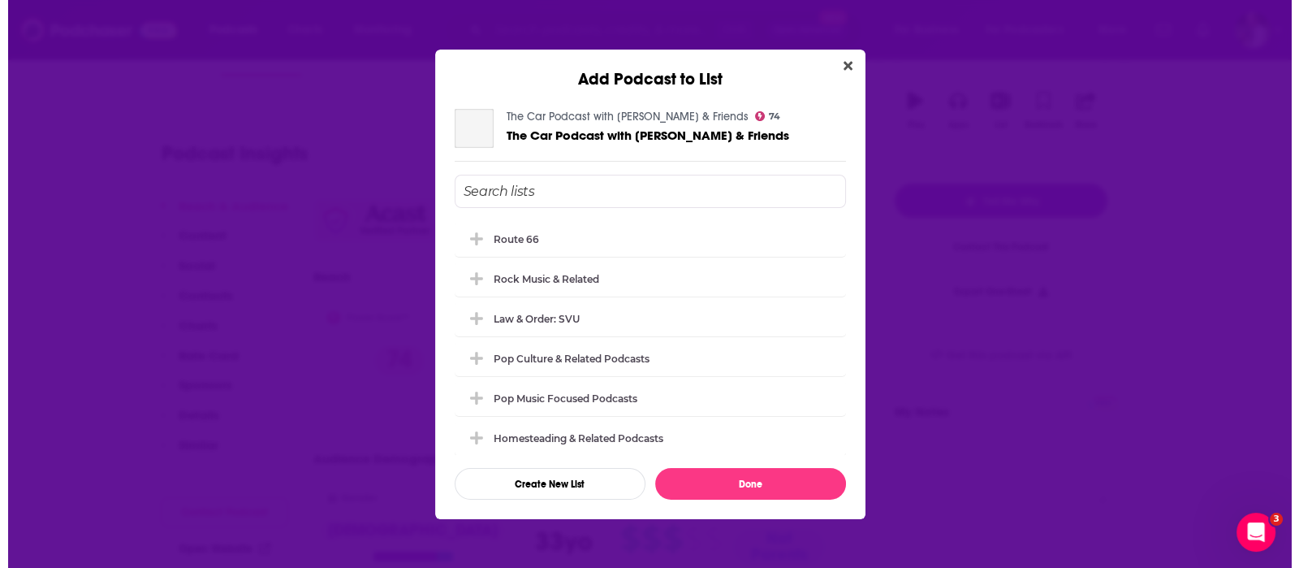
scroll to position [0, 0]
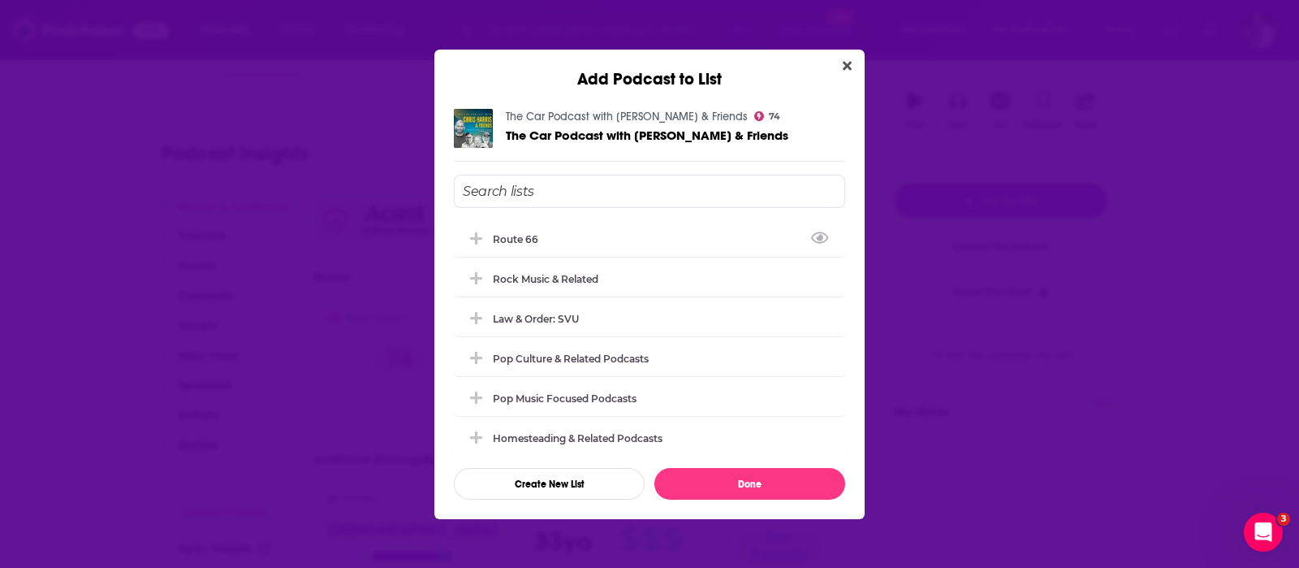
click at [524, 191] on input "Add Podcast To List" at bounding box center [649, 191] width 391 height 33
type input "Cars"
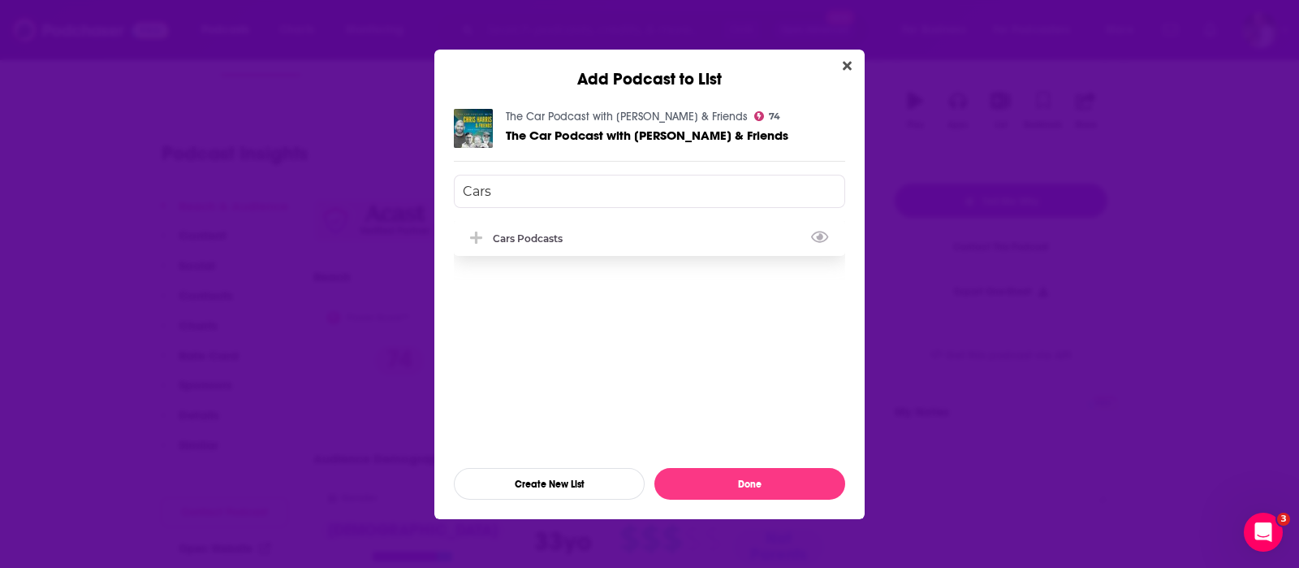
click at [561, 239] on div "Cars Podcasts" at bounding box center [533, 238] width 80 height 12
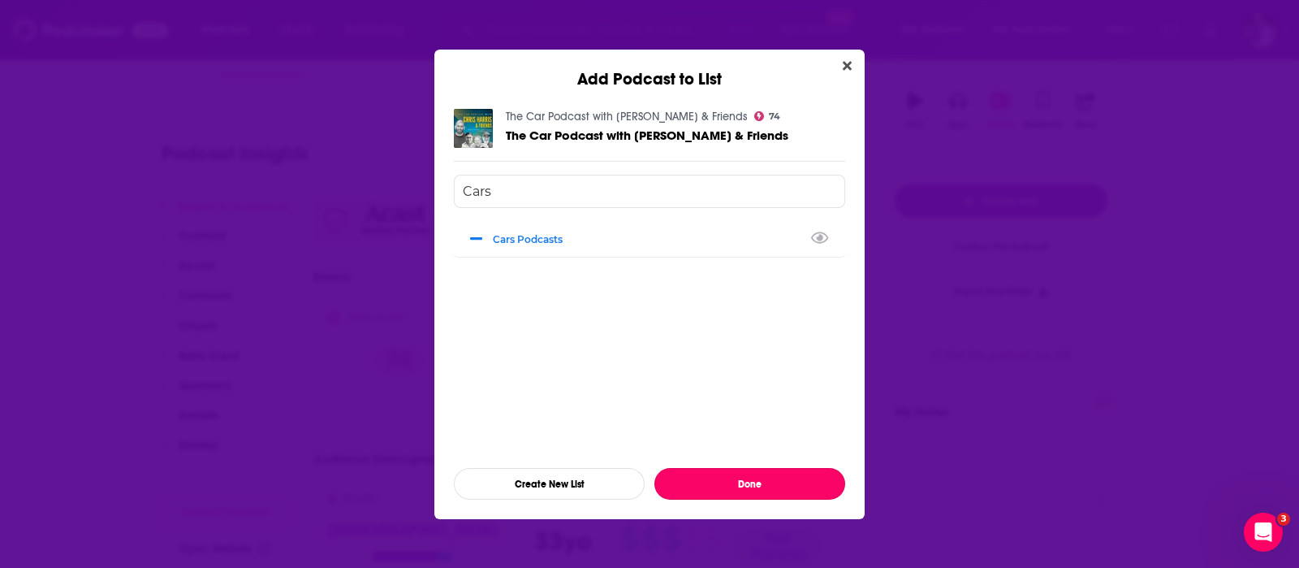
click at [732, 485] on button "Done" at bounding box center [749, 484] width 191 height 32
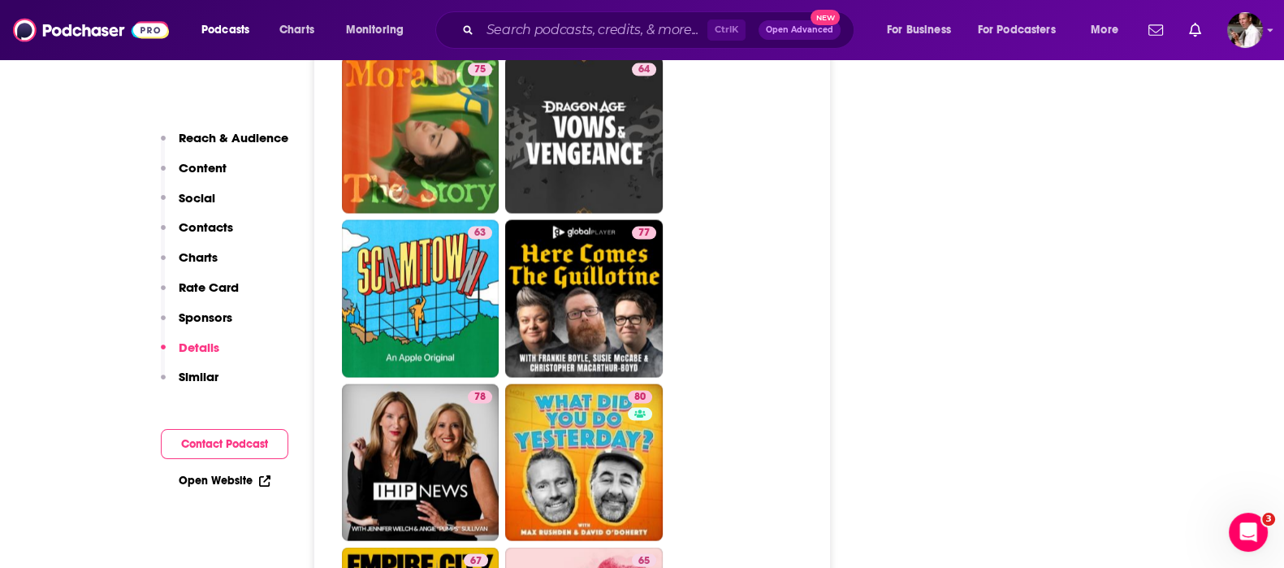
scroll to position [4330, 0]
